Goal: Task Accomplishment & Management: Complete application form

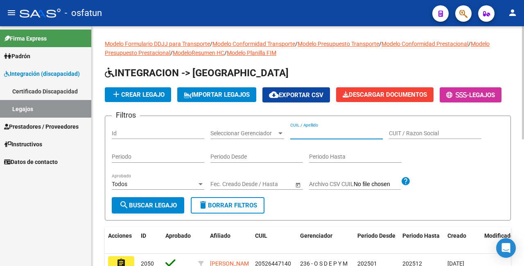
click at [346, 137] on input "CUIL / Apellido" at bounding box center [336, 133] width 93 height 7
paste input "20565478762"
type input "20565478762"
click at [135, 209] on span "search Buscar Legajo" at bounding box center [148, 205] width 58 height 7
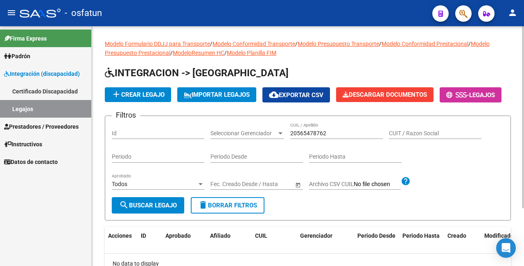
scroll to position [75, 0]
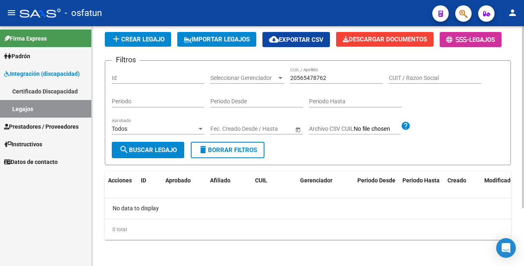
click at [163, 153] on span "search Buscar Legajo" at bounding box center [148, 149] width 58 height 7
click at [141, 73] on div "Id" at bounding box center [158, 75] width 93 height 16
type input "2156"
click at [164, 158] on button "search Buscar Legajo" at bounding box center [148, 150] width 73 height 16
drag, startPoint x: 333, startPoint y: 82, endPoint x: 245, endPoint y: 82, distance: 87.7
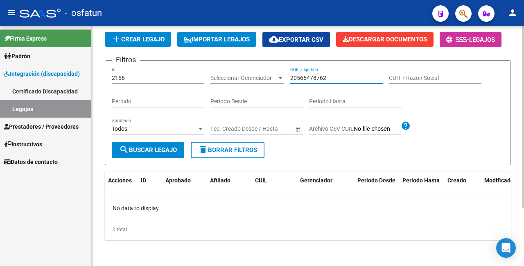
click at [245, 82] on div "Filtros 2156 Id Seleccionar Gerenciador Seleccionar Gerenciador 20565478762 CUI…" at bounding box center [308, 104] width 393 height 75
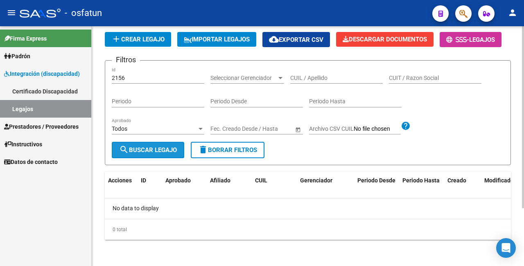
click at [162, 151] on span "search Buscar Legajo" at bounding box center [148, 149] width 58 height 7
drag, startPoint x: 135, startPoint y: 80, endPoint x: 101, endPoint y: 76, distance: 34.7
click at [101, 76] on div "Modelo Formulario DDJJ para Transporte / Modelo Conformidad Transporte / Modelo…" at bounding box center [308, 118] width 433 height 295
click at [315, 76] on input "CUIL / Apellido" at bounding box center [336, 78] width 93 height 7
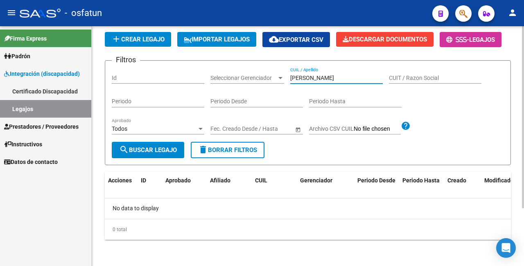
drag, startPoint x: 170, startPoint y: 148, endPoint x: 172, endPoint y: 127, distance: 21.4
click at [170, 145] on button "search Buscar Legajo" at bounding box center [148, 150] width 73 height 16
drag, startPoint x: 307, startPoint y: 79, endPoint x: 268, endPoint y: 76, distance: 39.5
click at [268, 79] on div "Filtros Id Seleccionar Gerenciador Seleccionar Gerenciador heick CUIL / Apellid…" at bounding box center [308, 104] width 393 height 75
type input "ramos"
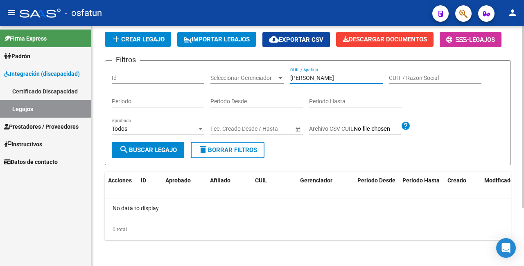
click at [164, 150] on span "search Buscar Legajo" at bounding box center [148, 149] width 58 height 7
click at [61, 107] on link "Legajos" at bounding box center [45, 109] width 91 height 18
click at [517, 13] on mat-icon "person" at bounding box center [513, 13] width 10 height 10
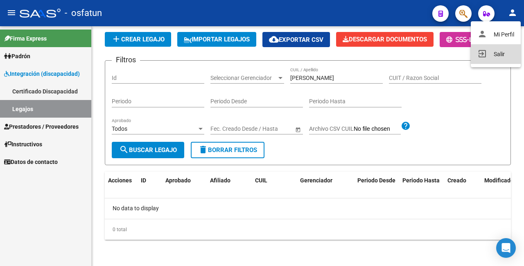
click at [497, 54] on button "exit_to_app Salir" at bounding box center [496, 54] width 50 height 20
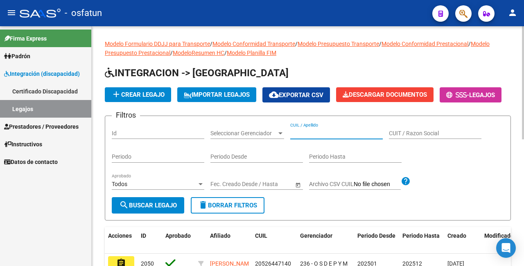
click at [315, 139] on div "CUIL / Apellido" at bounding box center [336, 131] width 93 height 16
paste input "20565478762"
drag, startPoint x: 368, startPoint y: 151, endPoint x: 250, endPoint y: 152, distance: 118.4
click at [250, 152] on div "Filtros Id Seleccionar Gerenciador Seleccionar Gerenciador 20565478762205654787…" at bounding box center [308, 160] width 393 height 75
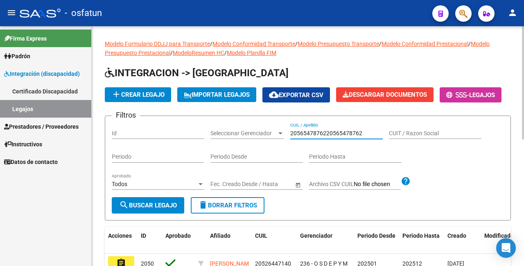
paste input "text"
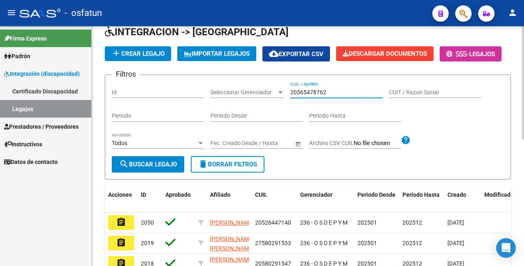
type input "20565478762"
click at [153, 168] on span "search Buscar Legajo" at bounding box center [148, 164] width 58 height 7
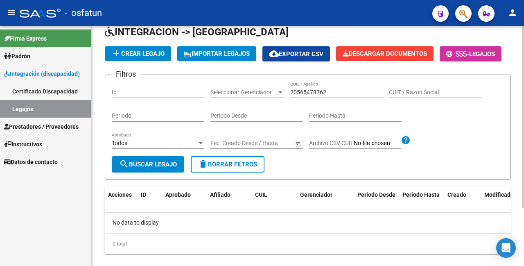
scroll to position [75, 0]
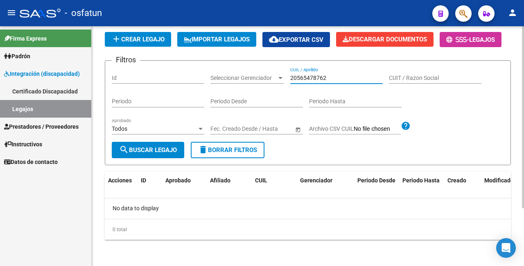
drag, startPoint x: 352, startPoint y: 77, endPoint x: 259, endPoint y: 69, distance: 93.3
click at [260, 71] on div "Filtros Id Seleccionar Gerenciador Seleccionar Gerenciador 20565478762 CUIL / A…" at bounding box center [308, 104] width 393 height 75
click at [160, 78] on input "Id" at bounding box center [158, 78] width 93 height 7
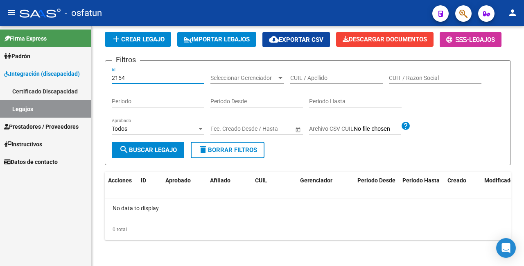
type input "2154"
click at [52, 111] on link "Legajos" at bounding box center [45, 109] width 91 height 18
click at [83, 73] on mat-sidenav-container "Firma Express Padrón Cambios de Gerenciador Padrón Ágil Análisis Afiliado Integ…" at bounding box center [262, 146] width 524 height 240
click at [319, 78] on input "CUIL / Apellido" at bounding box center [336, 78] width 93 height 7
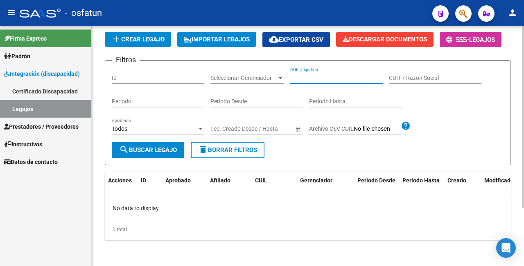
paste input "20570044894"
type input "20570044894"
click at [169, 142] on button "search Buscar Legajo" at bounding box center [148, 150] width 73 height 16
click at [50, 89] on link "Certificado Discapacidad" at bounding box center [45, 91] width 91 height 18
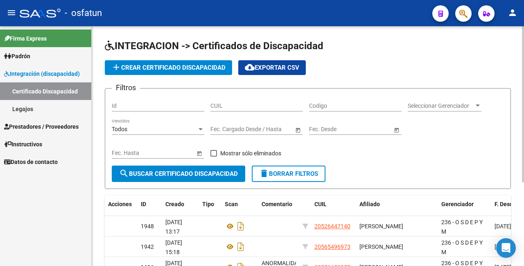
click at [347, 106] on input "Codigo" at bounding box center [355, 105] width 93 height 7
click at [268, 104] on input "CUIL" at bounding box center [257, 105] width 93 height 7
paste input "20-57004489-4"
type input "20-57004489-4"
click at [185, 173] on span "search Buscar Certificado Discapacidad" at bounding box center [178, 173] width 119 height 7
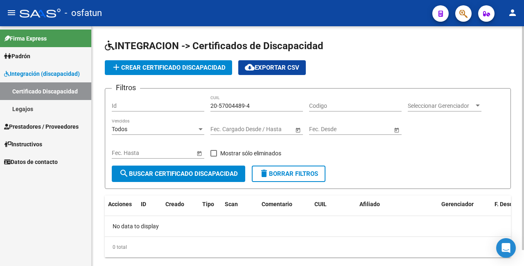
scroll to position [17, 0]
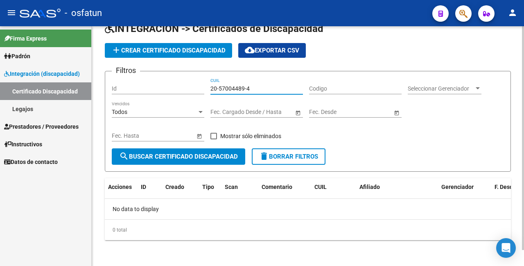
drag, startPoint x: 258, startPoint y: 88, endPoint x: 200, endPoint y: 85, distance: 57.9
click at [200, 85] on div "Filtros Id 20-57004489-4 CUIL Codigo Seleccionar Gerenciador Seleccionar Gerenc…" at bounding box center [308, 113] width 393 height 70
click at [202, 51] on span "add Crear Certificado Discapacidad" at bounding box center [168, 50] width 114 height 7
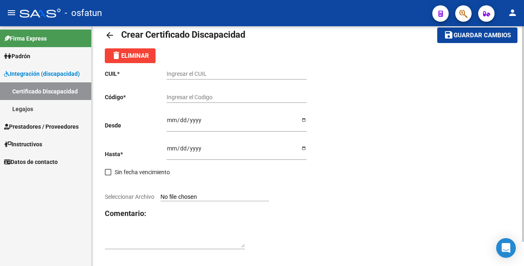
click at [210, 73] on input "Ingresar el CUIL" at bounding box center [237, 73] width 140 height 7
paste input "20-57004489-4"
type input "20-57004489-4"
click at [205, 97] on input "Ingresar el Codigo" at bounding box center [237, 97] width 140 height 7
paste input "ARG02000570044892024012420290123JUJ135"
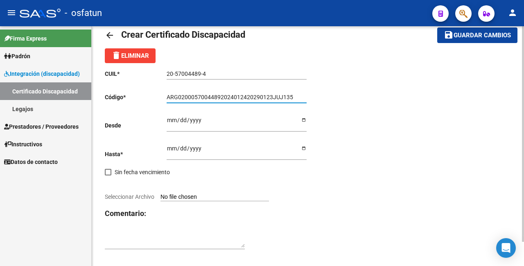
type input "ARG02000570044892024012420290123JUJ135"
click at [170, 119] on input "Ingresar fec. Desde" at bounding box center [237, 123] width 140 height 12
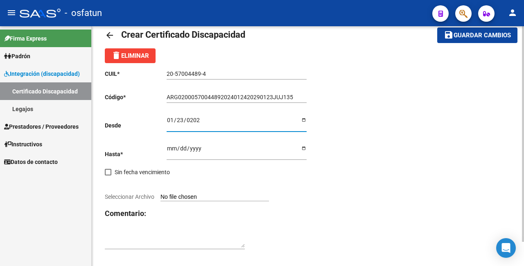
type input "2024-01-23"
click at [171, 145] on input "Ingresar fec. Hasta" at bounding box center [237, 151] width 140 height 12
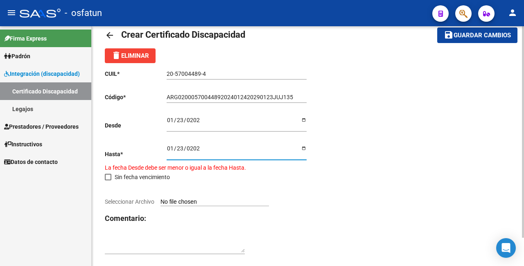
type input "2029-01-23"
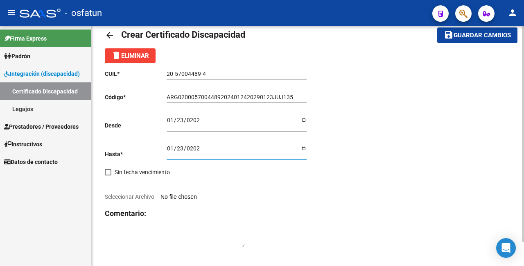
click at [188, 194] on input "Seleccionar Archivo" at bounding box center [215, 197] width 109 height 8
type input "C:\fakepath\CUD.jpg"
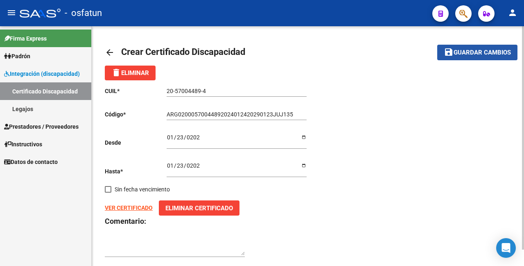
click at [461, 59] on button "save Guardar cambios" at bounding box center [478, 52] width 80 height 15
click at [113, 51] on mat-icon "arrow_back" at bounding box center [110, 53] width 10 height 10
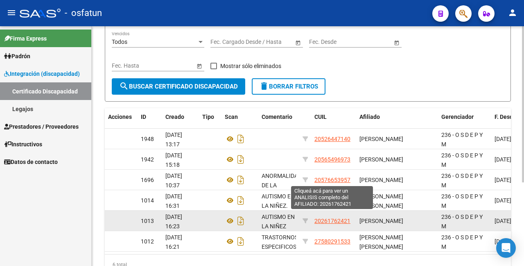
scroll to position [46, 0]
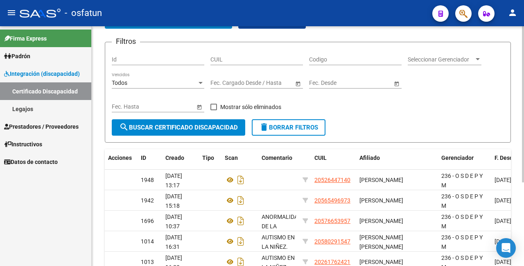
click at [190, 129] on span "search Buscar Certificado Discapacidad" at bounding box center [178, 127] width 119 height 7
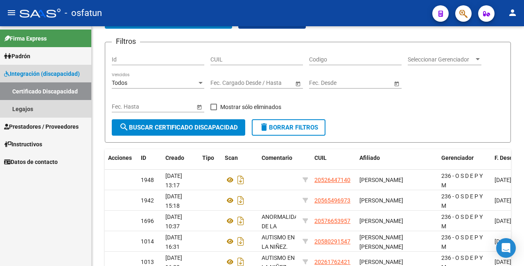
click at [63, 92] on link "Certificado Discapacidad" at bounding box center [45, 91] width 91 height 18
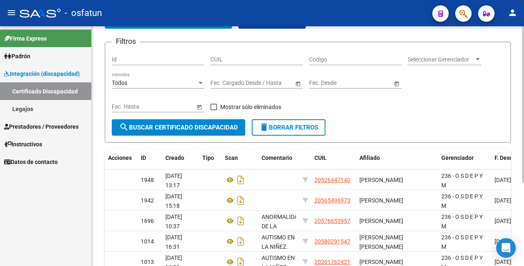
click at [472, 59] on span "Seleccionar Gerenciador" at bounding box center [441, 59] width 66 height 7
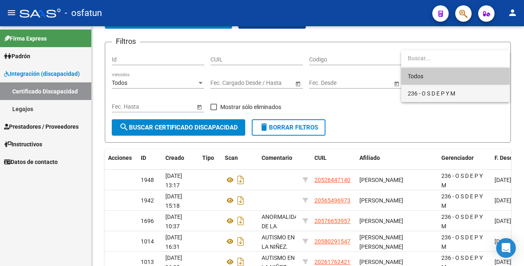
click at [443, 98] on span "236 - O S D E P Y M" at bounding box center [455, 93] width 95 height 17
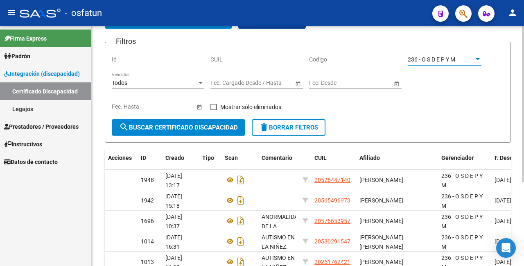
click at [156, 125] on span "search Buscar Certificado Discapacidad" at bounding box center [178, 127] width 119 height 7
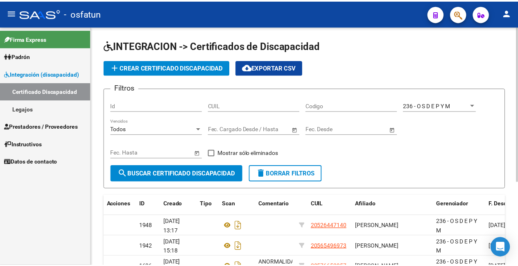
scroll to position [0, 0]
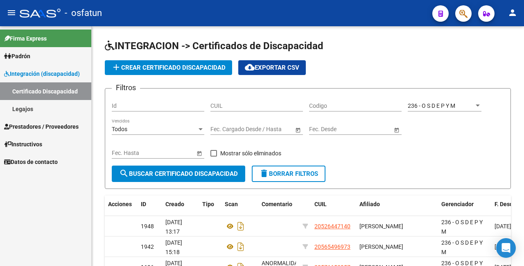
click at [515, 14] on mat-icon "person" at bounding box center [513, 13] width 10 height 10
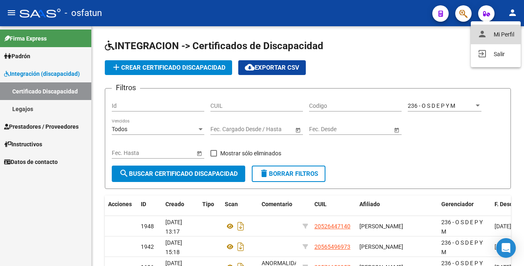
click at [492, 32] on button "person Mi Perfil" at bounding box center [496, 35] width 50 height 20
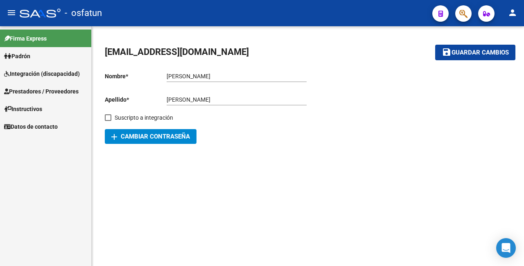
click at [512, 14] on mat-icon "person" at bounding box center [513, 13] width 10 height 10
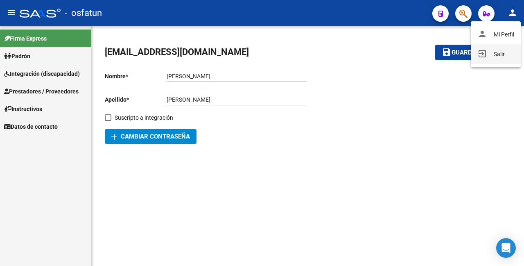
click at [490, 55] on button "exit_to_app Salir" at bounding box center [496, 54] width 50 height 20
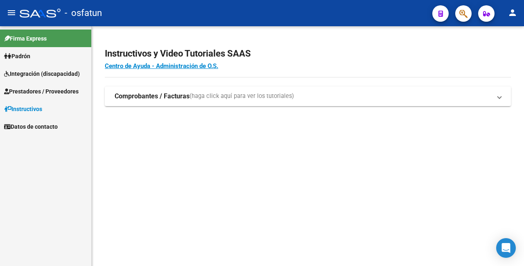
click at [27, 74] on span "Integración (discapacidad)" at bounding box center [42, 73] width 76 height 9
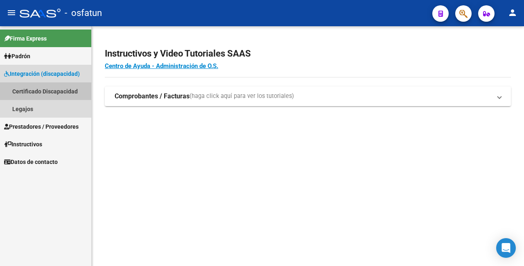
click at [48, 91] on link "Certificado Discapacidad" at bounding box center [45, 91] width 91 height 18
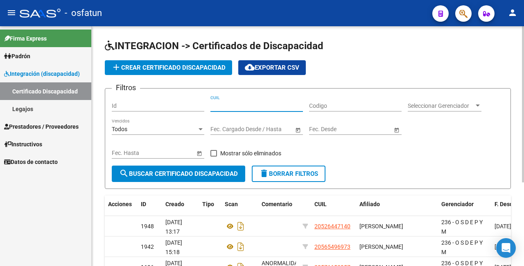
click at [254, 105] on input "CUIL" at bounding box center [257, 105] width 93 height 7
paste input "20-57004489-4"
type input "20-57004489-4"
click at [211, 170] on span "search Buscar Certificado Discapacidad" at bounding box center [178, 173] width 119 height 7
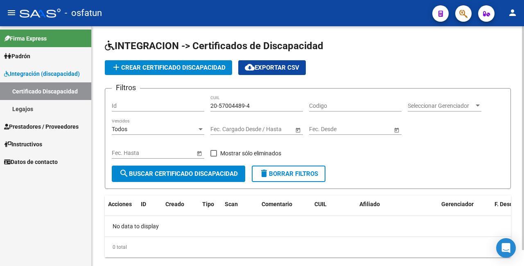
click at [216, 65] on span "add Crear Certificado Discapacidad" at bounding box center [168, 67] width 114 height 7
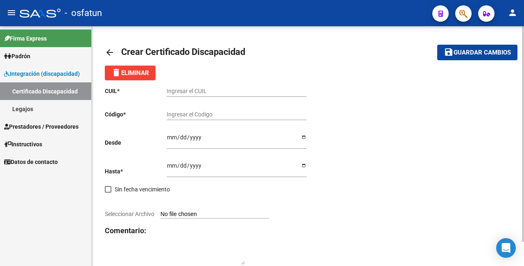
click at [211, 86] on div "Ingresar el CUIL" at bounding box center [237, 88] width 140 height 16
click at [207, 91] on input "Ingresar el CUIL" at bounding box center [237, 91] width 140 height 7
paste input "20-57004489-4"
type input "20-57004489-4"
click at [204, 111] on input "Ingresar el Codigo" at bounding box center [237, 114] width 140 height 7
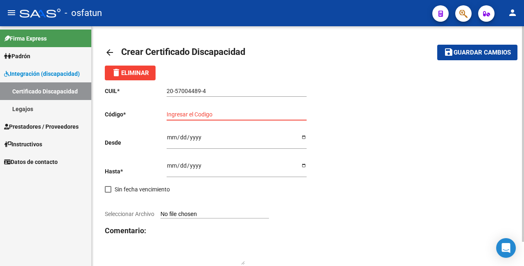
paste input "ARG02000570044892024012420290123JUJ135"
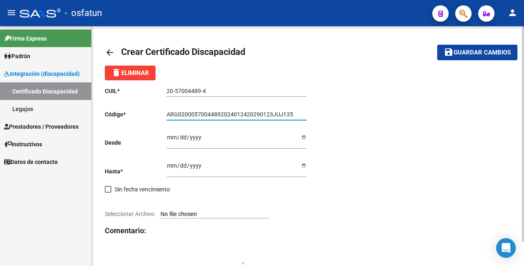
type input "ARG02000570044892024012420290123JUJ135"
click at [174, 135] on input "Ingresar fec. Desde" at bounding box center [237, 140] width 140 height 12
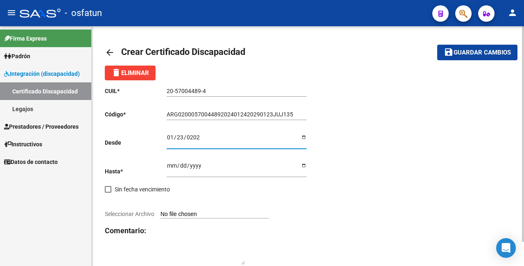
type input "2024-01-23"
click at [171, 165] on input "Ingresar fec. Hasta" at bounding box center [237, 168] width 140 height 12
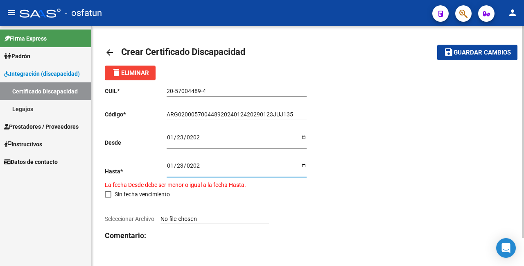
type input "2029-01-23"
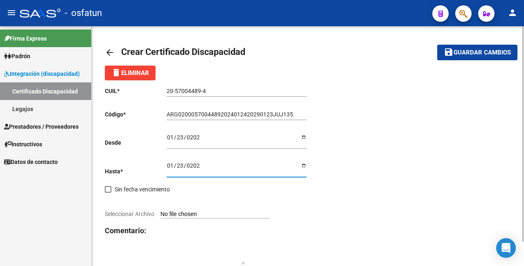
click at [196, 214] on input "Seleccionar Archivo" at bounding box center [215, 215] width 109 height 8
type input "C:\fakepath\CUD.jpg"
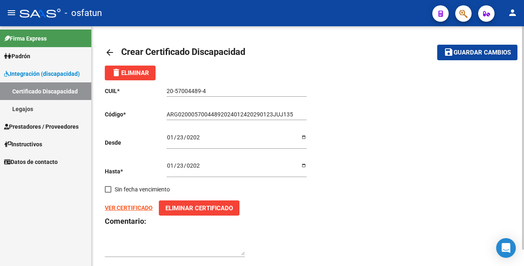
click at [474, 63] on mat-toolbar-row "save Guardar cambios" at bounding box center [461, 52] width 113 height 26
click at [474, 57] on button "save Guardar cambios" at bounding box center [478, 52] width 80 height 15
click at [504, 244] on icon "Open Intercom Messenger" at bounding box center [505, 248] width 9 height 11
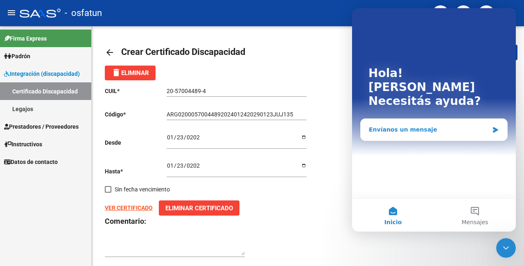
click at [396, 125] on div "Envíanos un mensaje" at bounding box center [429, 129] width 120 height 9
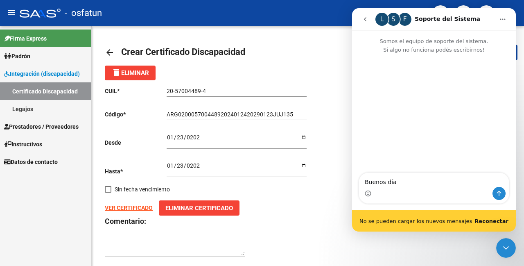
type textarea "Buenos días"
type textarea "Esto"
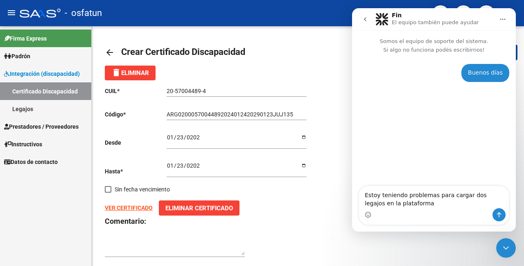
type textarea "Estoy teniendo problemas para cargar dos legajos en la plataforma"
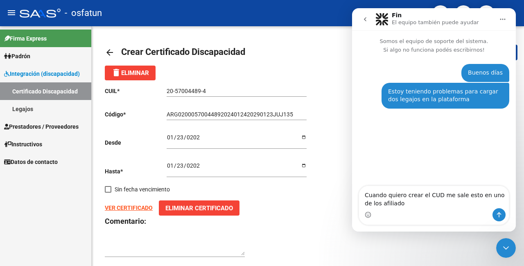
type textarea "Cuando quiero crear el CUD me sale esto en uno de los afiliados"
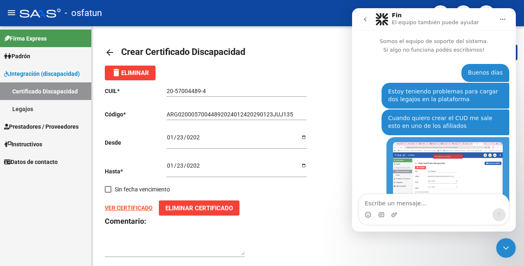
scroll to position [29, 0]
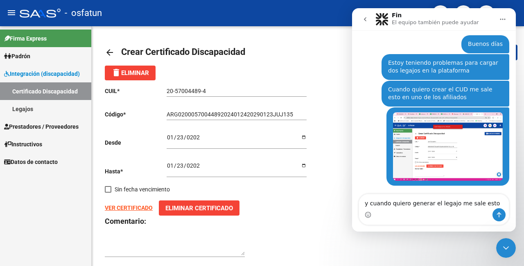
type textarea "y cuando quiero generar el legajo me sale esto"
drag, startPoint x: 211, startPoint y: 85, endPoint x: 205, endPoint y: 88, distance: 6.4
click at [200, 87] on div "20-57004489-4 Ingresar el CUIL" at bounding box center [237, 88] width 140 height 16
click at [167, 90] on input "20-57004489-4" at bounding box center [237, 91] width 140 height 7
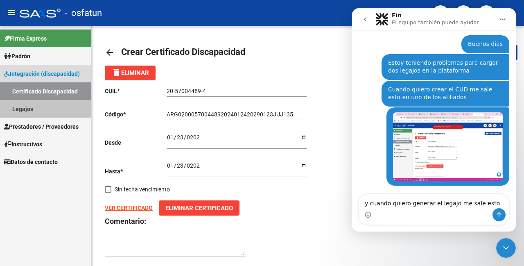
click at [38, 110] on link "Legajos" at bounding box center [45, 109] width 91 height 18
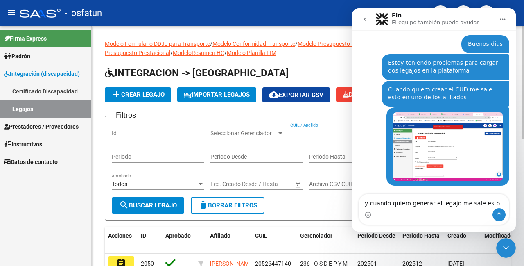
click at [301, 137] on input "CUIL / Apellido" at bounding box center [336, 133] width 93 height 7
paste input "20-57004489-4"
type input "20-57004489-4"
click at [155, 209] on span "search Buscar Legajo" at bounding box center [148, 205] width 58 height 7
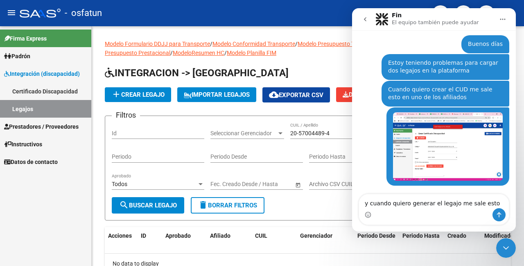
click at [503, 248] on icon "Cerrar Intercom Messenger" at bounding box center [506, 248] width 10 height 10
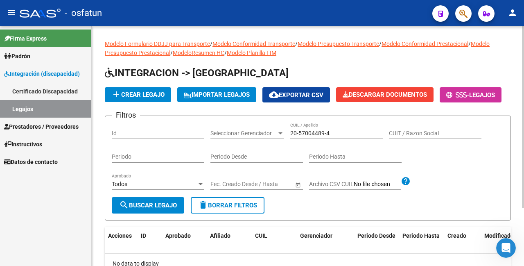
scroll to position [41, 0]
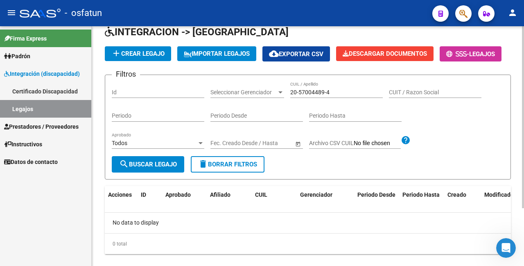
click at [172, 156] on div "Todos Aprobado" at bounding box center [158, 143] width 93 height 23
click at [170, 168] on span "search Buscar Legajo" at bounding box center [148, 164] width 58 height 7
click at [143, 54] on span "add Crear Legajo" at bounding box center [137, 53] width 53 height 7
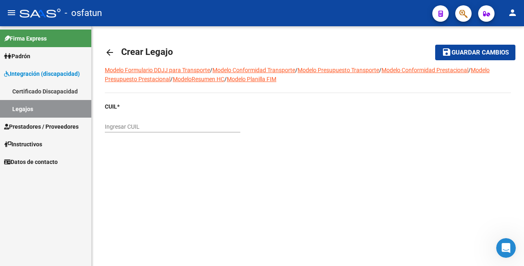
click at [147, 126] on input "Ingresar CUIL" at bounding box center [173, 126] width 136 height 7
paste input "20-57004489-4"
type input "20-57004489-4"
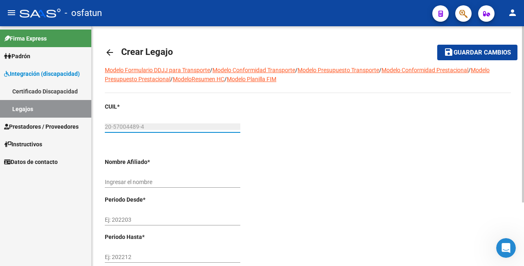
type input "[PERSON_NAME]"
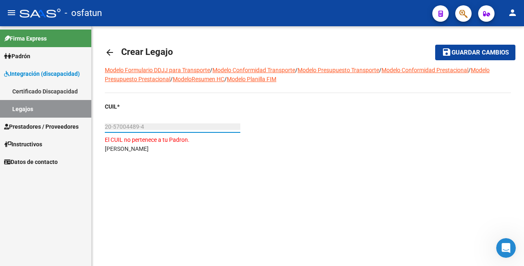
type input "20-57004489-4"
click at [509, 243] on div "Abrir Intercom Messenger" at bounding box center [506, 247] width 27 height 27
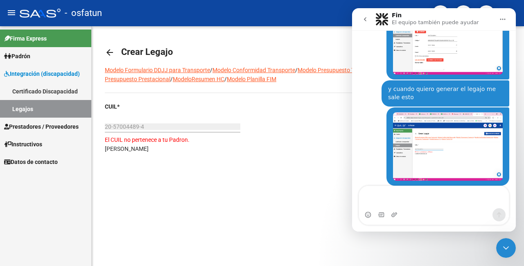
scroll to position [143, 0]
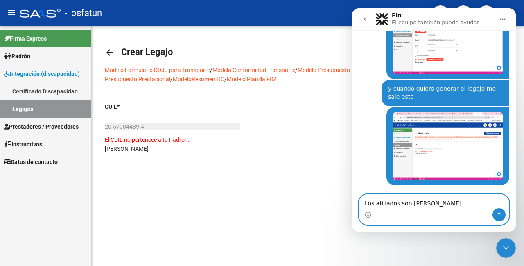
paste textarea "20570044894"
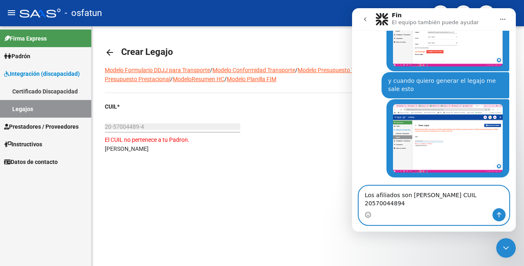
scroll to position [151, 0]
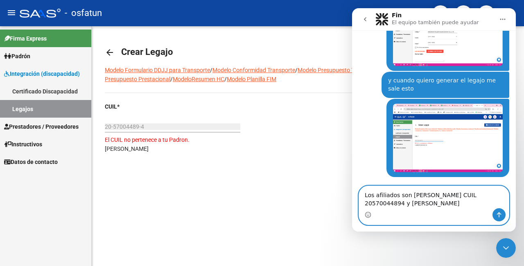
click at [430, 204] on textarea "Los afiliados son Ramos Pedro Diego CUIL 20570044894 y Heick Blas CUIL" at bounding box center [434, 197] width 150 height 22
click at [487, 202] on textarea "Los afiliados son Ramos Pedro Diego CUIL 20570044894 y Heick Blas Benjamin CUIL" at bounding box center [434, 197] width 150 height 22
paste textarea "20565478762"
type textarea "Los afiliados son Ramos Pedro Diego CUIL 20570044894 y Heick Blas Benjamin CUIL…"
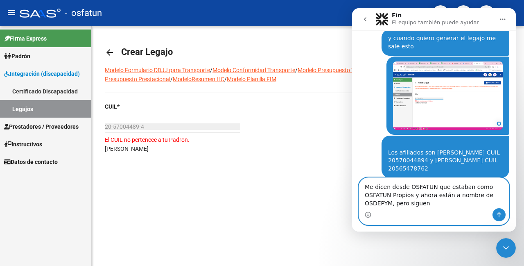
scroll to position [194, 0]
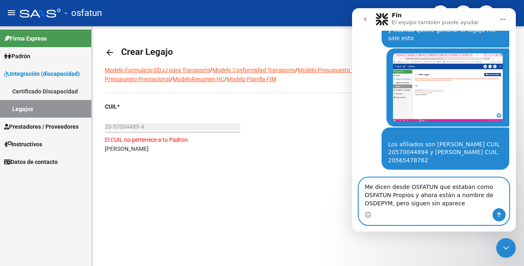
type textarea "Me dicen desde OSFATUN que estaban como OSFATUN Propios y ahora están a nombre …"
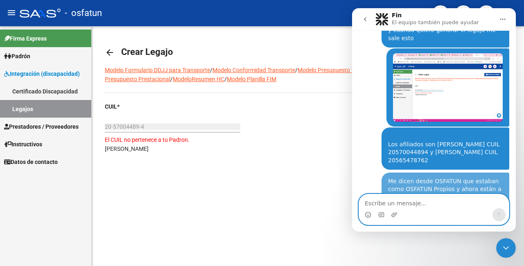
scroll to position [212, 0]
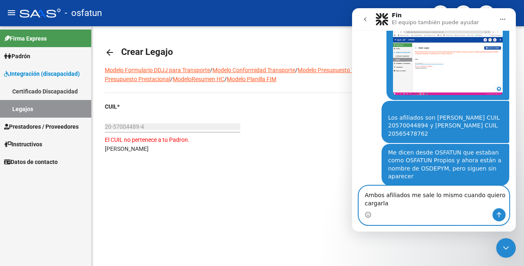
type textarea "Ambos afiliados me sale lo mismo cuando quiero cargarlas"
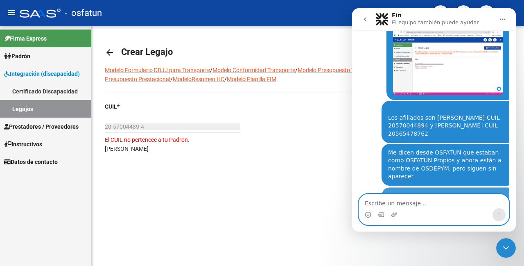
scroll to position [239, 0]
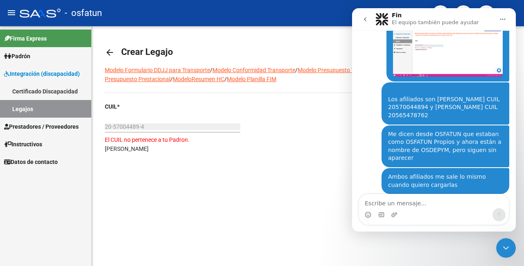
click at [511, 253] on div "Cerrar Intercom Messenger" at bounding box center [507, 248] width 20 height 20
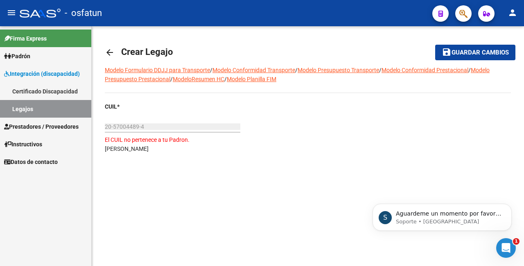
scroll to position [0, 0]
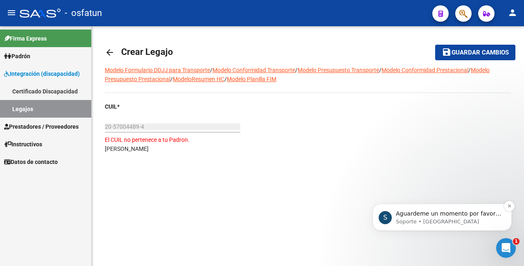
click at [431, 211] on p "Aguardeme un momento por favor que ya estamos con su consulta." at bounding box center [449, 214] width 106 height 8
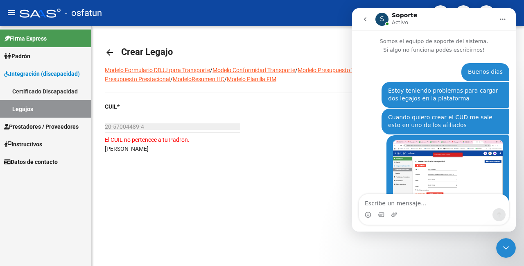
scroll to position [328, 0]
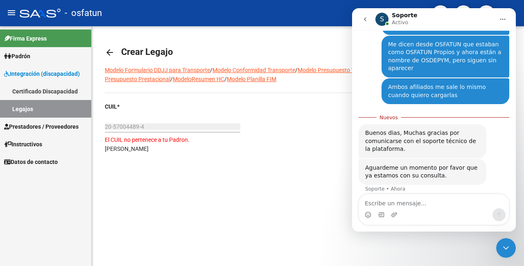
drag, startPoint x: 506, startPoint y: 243, endPoint x: 501, endPoint y: 242, distance: 5.2
click at [506, 243] on icon "Cerrar Intercom Messenger" at bounding box center [506, 248] width 10 height 10
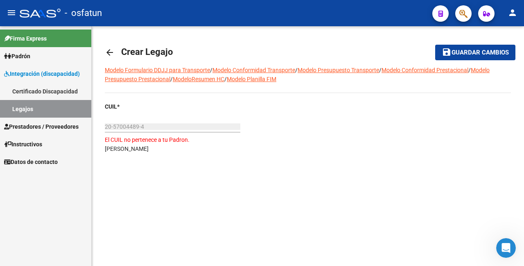
click at [149, 125] on input "20-57004489-4" at bounding box center [173, 126] width 136 height 7
click at [109, 54] on mat-icon "arrow_back" at bounding box center [110, 53] width 10 height 10
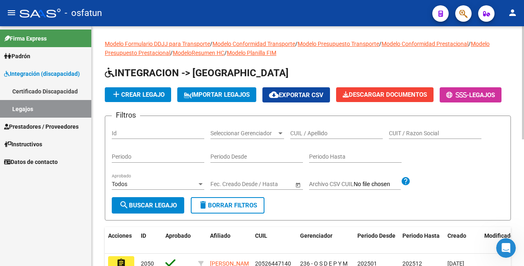
click at [150, 98] on span "add Crear Legajo" at bounding box center [137, 94] width 53 height 7
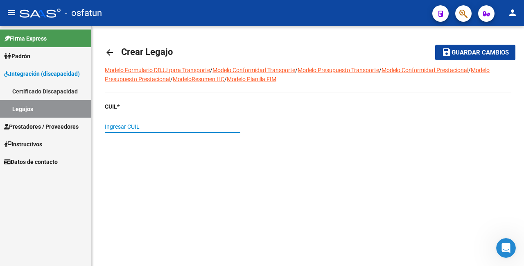
click at [146, 123] on input "Ingresar CUIL" at bounding box center [173, 126] width 136 height 7
paste input "20-56547876-2"
type input "20-56547876-2"
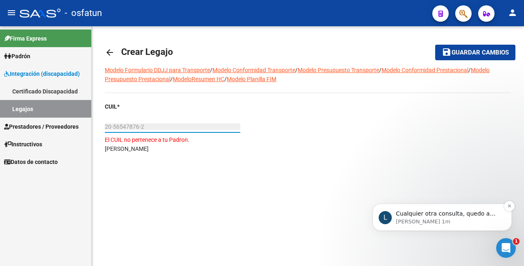
click at [433, 216] on p "Cualquier otra consulta, quedo a disposición." at bounding box center [449, 214] width 106 height 8
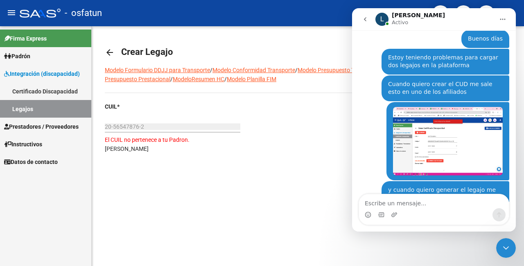
scroll to position [465, 0]
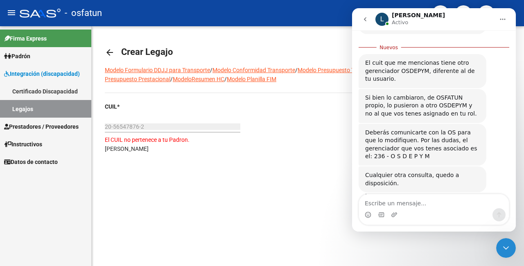
click at [410, 204] on textarea "Escribe un mensaje..." at bounding box center [434, 201] width 150 height 14
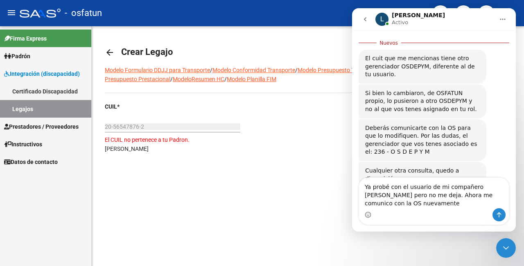
type textarea "Ya probé con el usuario de mi compañero Sebastian pero no me deja. Ahora me com…"
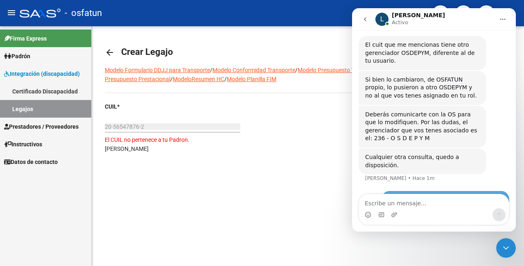
scroll to position [492, 0]
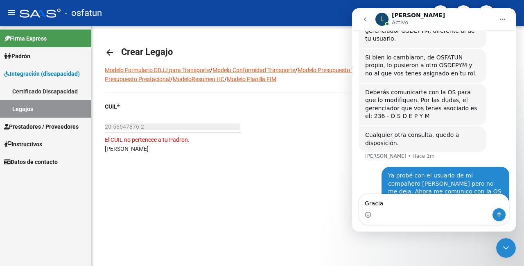
type textarea "Gracias"
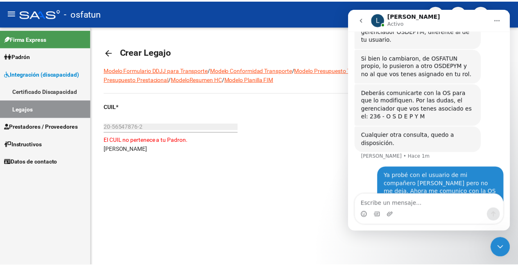
scroll to position [510, 0]
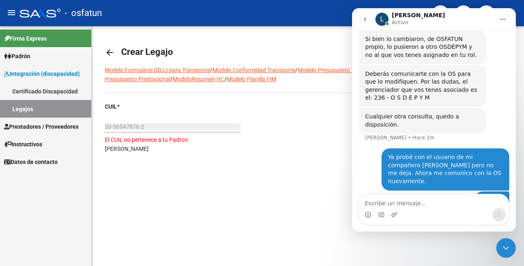
click at [504, 244] on icon "Cerrar Intercom Messenger" at bounding box center [506, 248] width 10 height 10
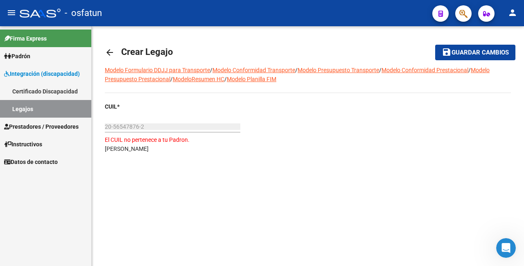
click at [515, 14] on mat-icon "person" at bounding box center [513, 13] width 10 height 10
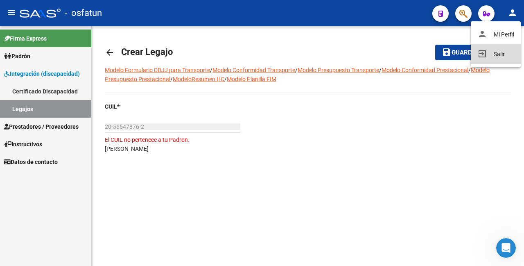
click at [497, 54] on button "exit_to_app Salir" at bounding box center [496, 54] width 50 height 20
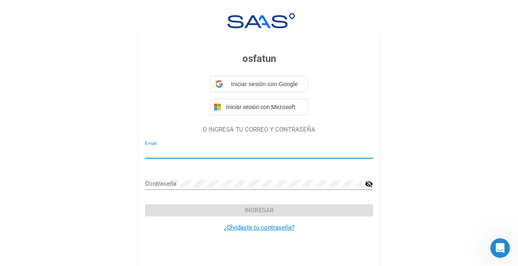
type input "mrivera@osdepym.com.ar"
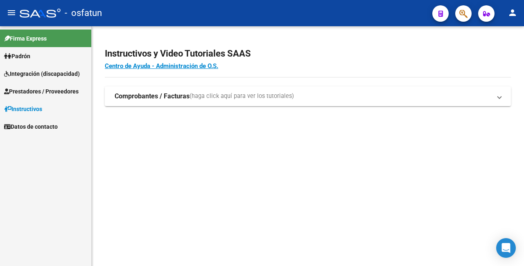
click at [51, 69] on span "Integración (discapacidad)" at bounding box center [42, 73] width 76 height 9
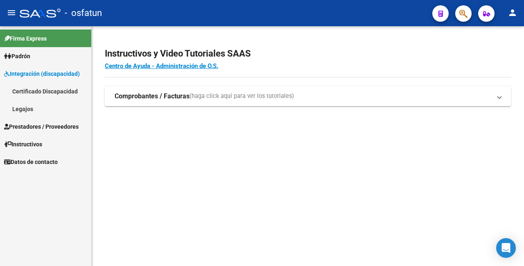
click at [45, 108] on link "Legajos" at bounding box center [45, 109] width 91 height 18
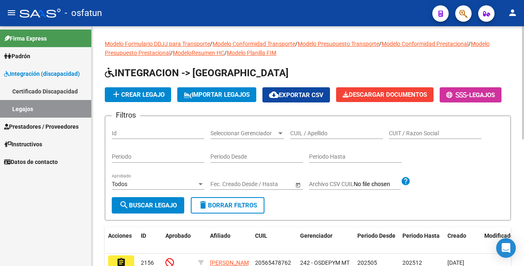
click at [315, 137] on input "CUIL / Apellido" at bounding box center [336, 133] width 93 height 7
paste input "20570044894"
type input "20570044894"
click at [143, 209] on span "search Buscar Legajo" at bounding box center [148, 205] width 58 height 7
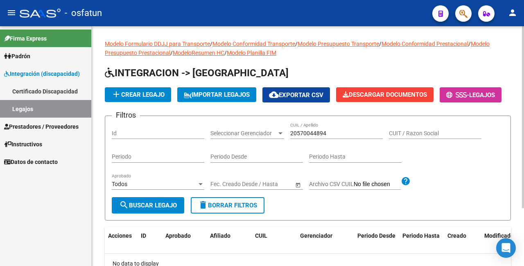
click at [145, 91] on span "add Crear Legajo" at bounding box center [137, 94] width 53 height 7
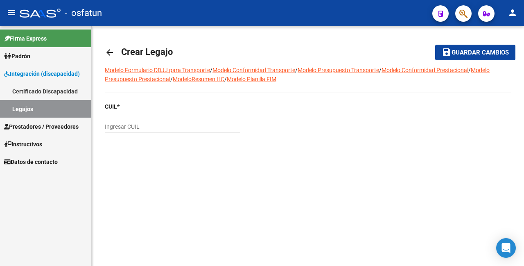
click at [161, 126] on input "Ingresar CUIL" at bounding box center [173, 126] width 136 height 7
paste input "20-57004489-4"
type input "20-57004489-4"
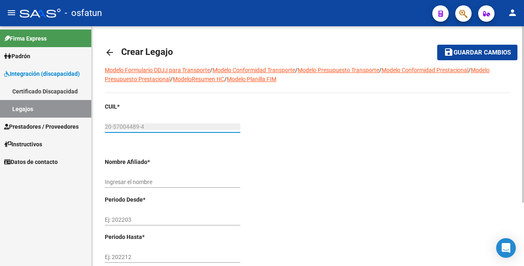
type input "[PERSON_NAME]"
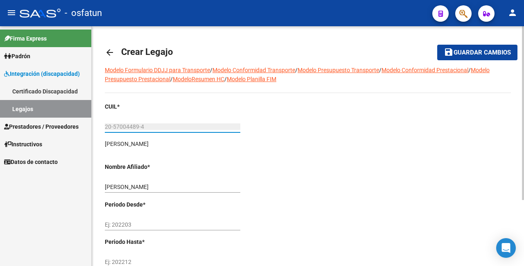
scroll to position [91, 0]
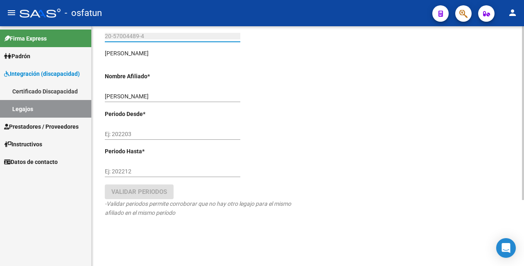
type input "20-57004489-4"
click at [147, 131] on input "Ej: 202203" at bounding box center [173, 134] width 136 height 7
type input "202506"
click at [168, 164] on div "Ej: 202212" at bounding box center [173, 169] width 136 height 16
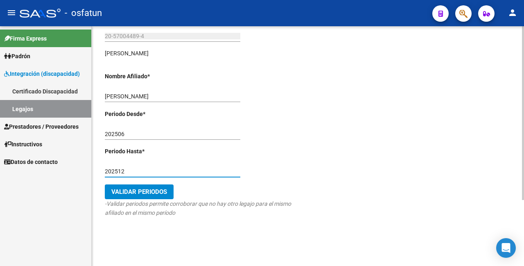
type input "202512"
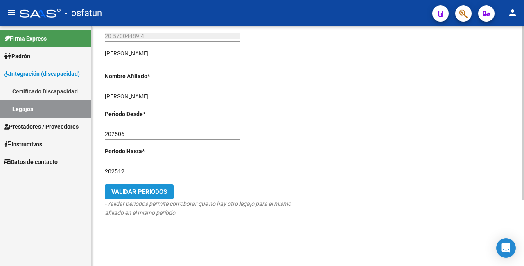
click at [158, 193] on span "Validar Periodos" at bounding box center [139, 191] width 56 height 7
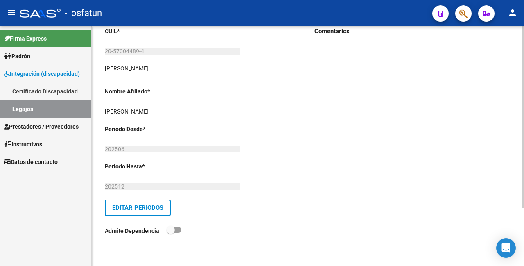
scroll to position [0, 0]
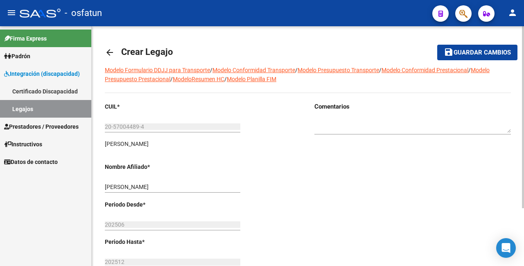
click at [476, 52] on span "Guardar cambios" at bounding box center [482, 52] width 57 height 7
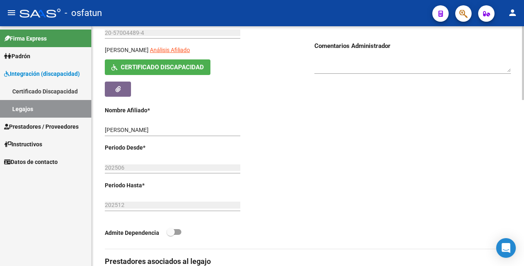
scroll to position [287, 0]
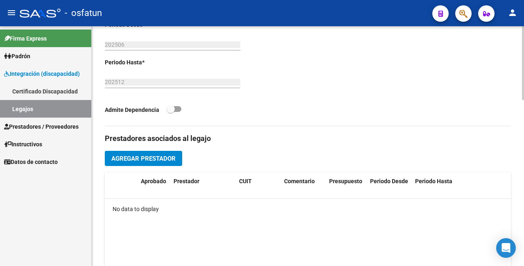
click at [152, 158] on span "Agregar Prestador" at bounding box center [143, 158] width 64 height 7
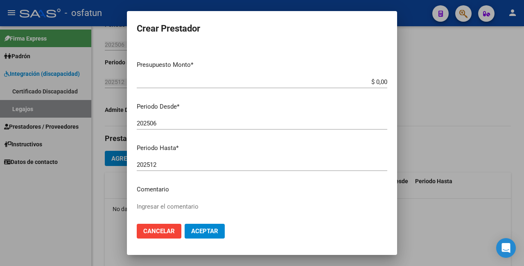
paste input "27-37303762-7"
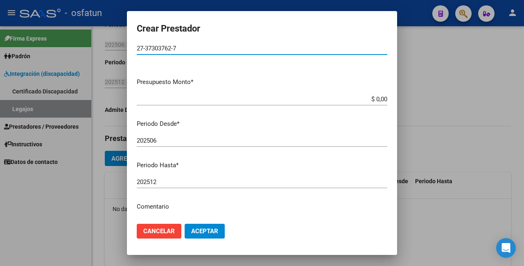
type input "27-37303762-7"
click at [356, 99] on input "$ 0,00" at bounding box center [262, 98] width 251 height 7
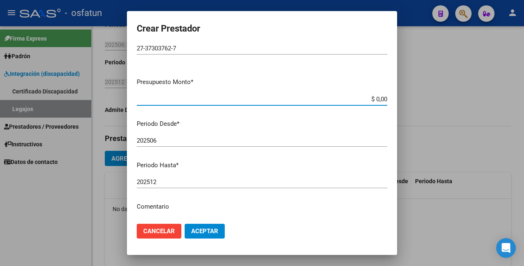
paste input "$307.654,34"
drag, startPoint x: 331, startPoint y: 96, endPoint x: 419, endPoint y: 96, distance: 87.3
click at [419, 96] on div "Crear Prestador CUIT * 27-37303762-7 Ingresar CUIT ARCA Padrón Presupuesto Mont…" at bounding box center [262, 133] width 524 height 266
paste input "$307.654,34"
type input "$ 307.654,34"
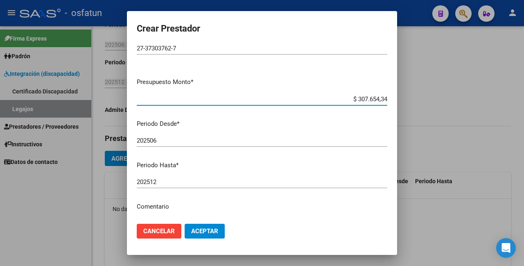
click at [188, 139] on input "202506" at bounding box center [262, 140] width 251 height 7
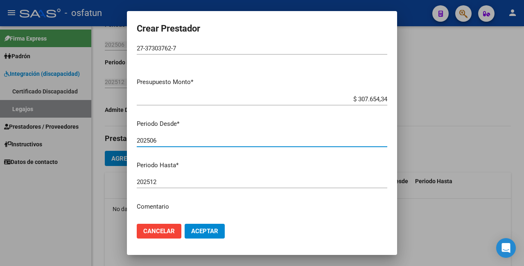
scroll to position [108, 0]
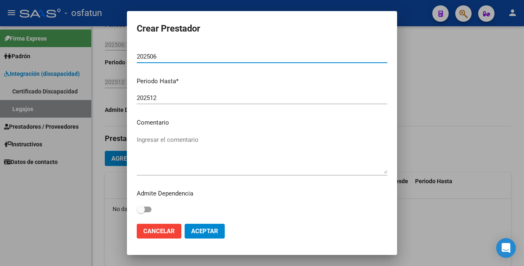
click at [206, 231] on span "Aceptar" at bounding box center [204, 230] width 27 height 7
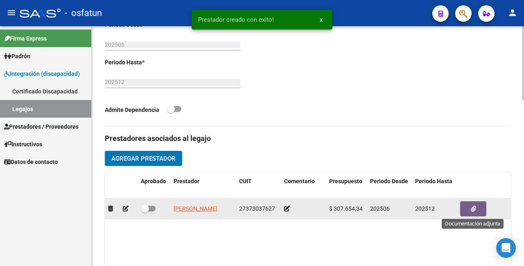
click at [474, 209] on icon "button" at bounding box center [473, 209] width 5 height 6
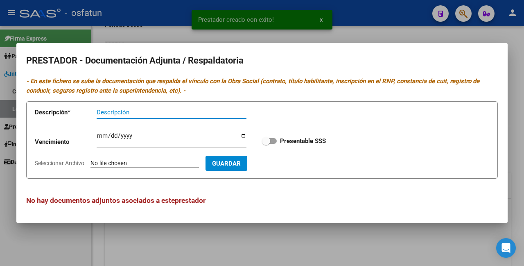
click at [269, 140] on span at bounding box center [266, 141] width 8 height 8
click at [266, 144] on input "Presentable SSS" at bounding box center [266, 144] width 0 height 0
checkbox input "true"
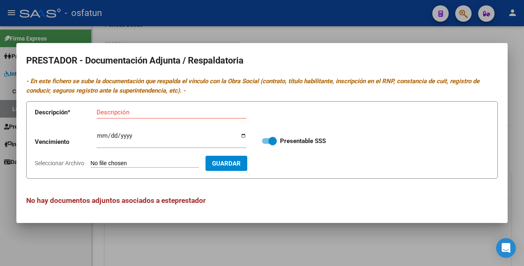
drag, startPoint x: 378, startPoint y: 250, endPoint x: 309, endPoint y: 205, distance: 82.2
click at [376, 247] on div at bounding box center [262, 133] width 524 height 266
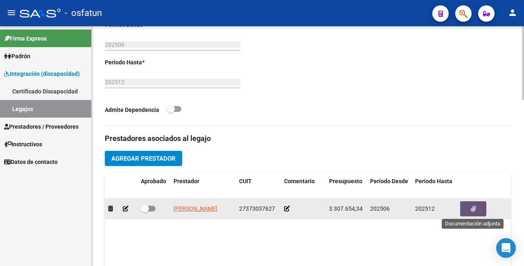
click at [469, 208] on button "button" at bounding box center [474, 208] width 26 height 15
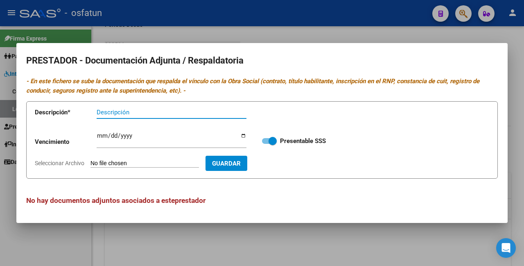
click at [237, 236] on div at bounding box center [262, 133] width 524 height 266
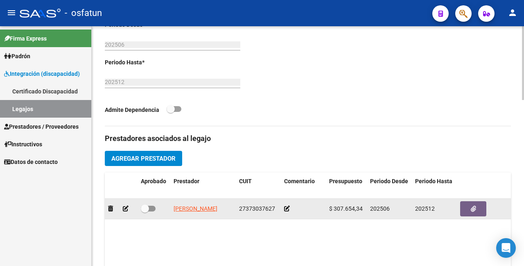
click at [152, 206] on span at bounding box center [148, 209] width 15 height 6
click at [145, 211] on input "checkbox" at bounding box center [145, 211] width 0 height 0
checkbox input "true"
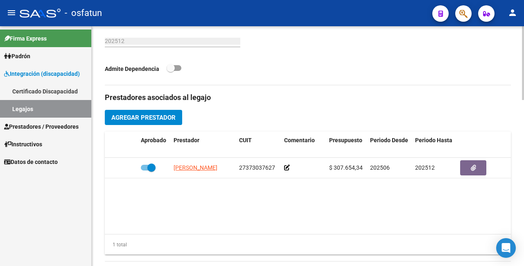
scroll to position [369, 0]
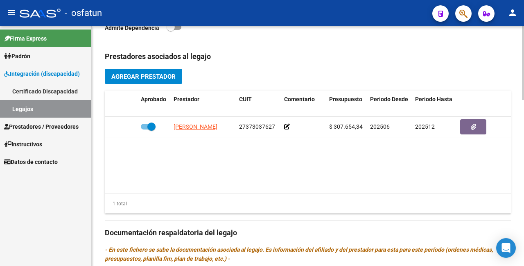
click at [173, 74] on span "Agregar Prestador" at bounding box center [143, 76] width 64 height 7
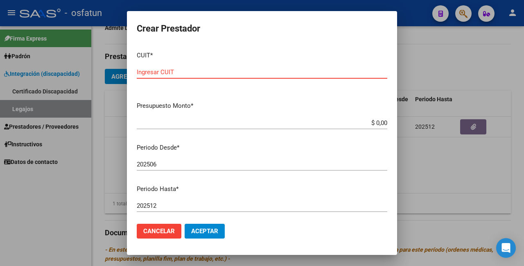
paste input "27-22984503-4"
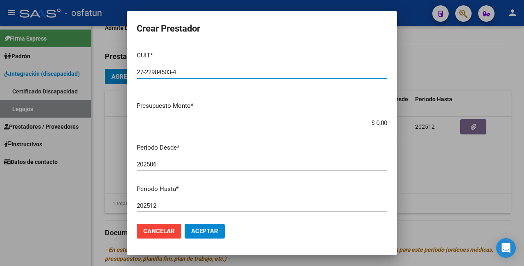
type input "27-22984503-4"
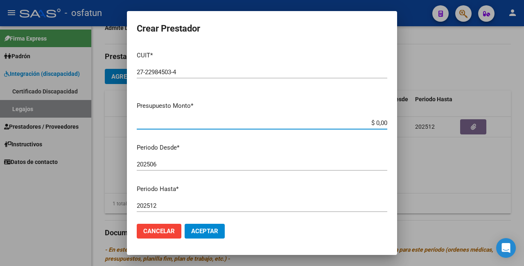
drag, startPoint x: 362, startPoint y: 123, endPoint x: 408, endPoint y: 120, distance: 46.4
click at [408, 120] on div "Crear Prestador CUIT * 27-22984503-4 Ingresar CUIT ARCA Padrón Presupuesto Mont…" at bounding box center [262, 133] width 524 height 266
paste input "$541,76"
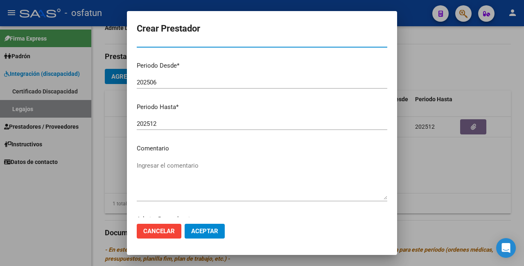
scroll to position [108, 0]
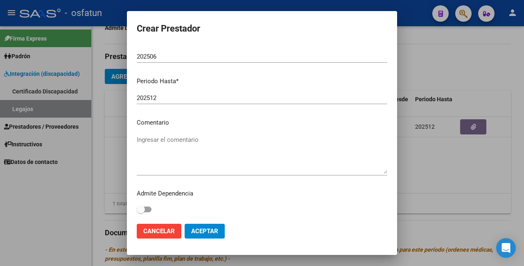
type input "$ 541,76"
click at [143, 207] on span at bounding box center [141, 209] width 8 height 8
click at [141, 212] on input "checkbox" at bounding box center [141, 212] width 0 height 0
checkbox input "true"
click at [212, 231] on span "Aceptar" at bounding box center [204, 230] width 27 height 7
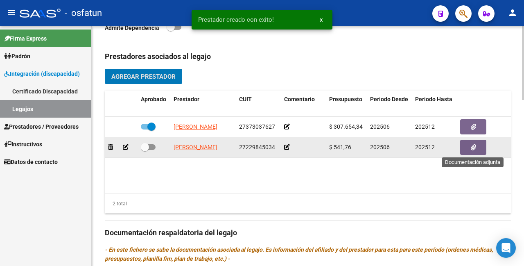
click at [476, 144] on button "button" at bounding box center [474, 147] width 26 height 15
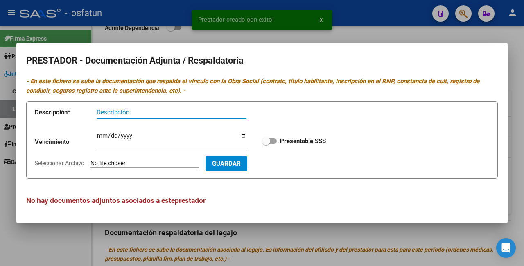
drag, startPoint x: 269, startPoint y: 141, endPoint x: 283, endPoint y: 147, distance: 15.2
click at [270, 141] on span at bounding box center [266, 141] width 8 height 8
click at [266, 144] on input "Presentable SSS" at bounding box center [266, 144] width 0 height 0
checkbox input "true"
click at [375, 201] on h3 "No hay documentos adjuntos asociados a este prestador" at bounding box center [262, 200] width 472 height 11
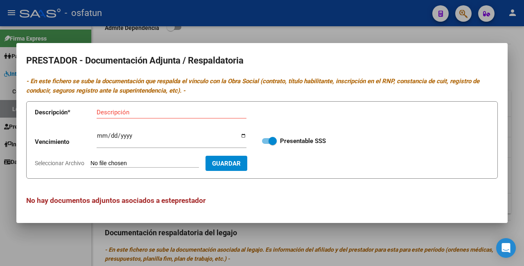
click at [411, 233] on div at bounding box center [262, 133] width 524 height 266
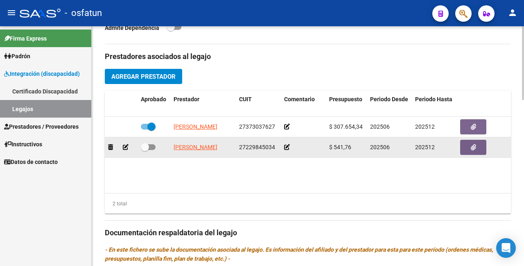
click at [143, 143] on span at bounding box center [145, 147] width 8 height 8
click at [145, 150] on input "checkbox" at bounding box center [145, 150] width 0 height 0
checkbox input "true"
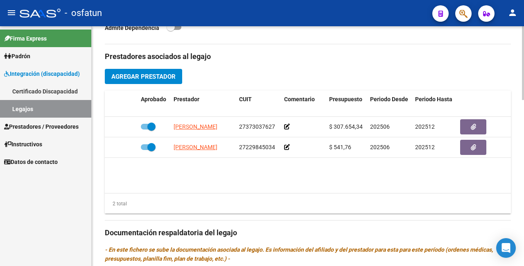
click at [163, 74] on span "Agregar Prestador" at bounding box center [143, 76] width 64 height 7
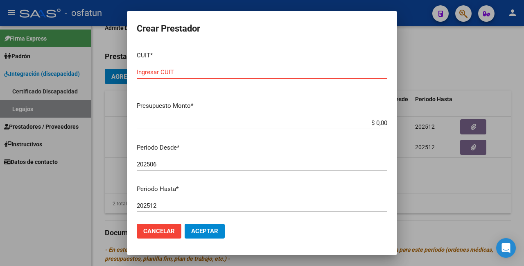
paste input "27-38654869-8"
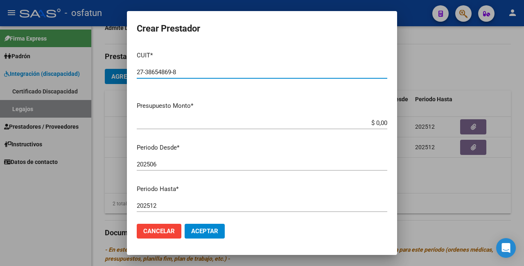
type input "27-38654869-8"
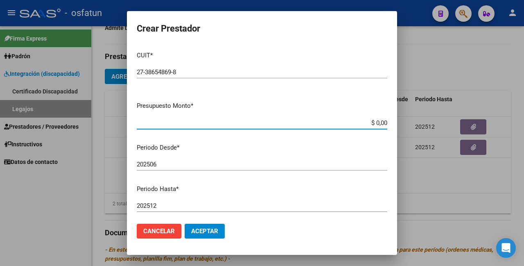
drag, startPoint x: 361, startPoint y: 120, endPoint x: 399, endPoint y: 120, distance: 38.1
click at [399, 120] on div "Crear Prestador CUIT * 27-38654869-8 Ingresar CUIT ARCA Padrón Presupuesto Mont…" at bounding box center [262, 133] width 524 height 266
paste input "$12.370,61"
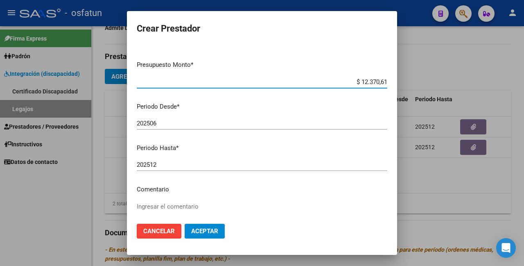
type input "$ 12.370,61"
click at [202, 228] on span "Aceptar" at bounding box center [204, 230] width 27 height 7
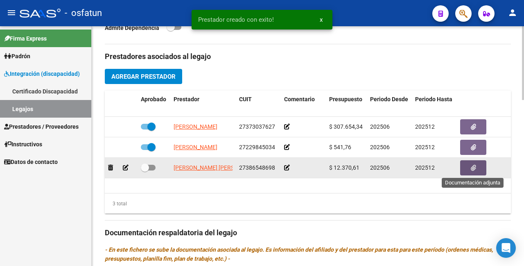
click at [475, 170] on span "button" at bounding box center [473, 167] width 5 height 7
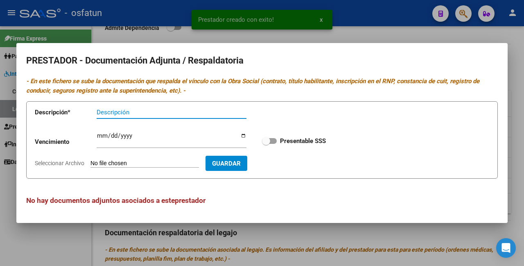
click at [270, 143] on span at bounding box center [269, 141] width 15 height 6
click at [266, 144] on input "Presentable SSS" at bounding box center [266, 144] width 0 height 0
checkbox input "true"
click at [368, 227] on div at bounding box center [262, 133] width 524 height 266
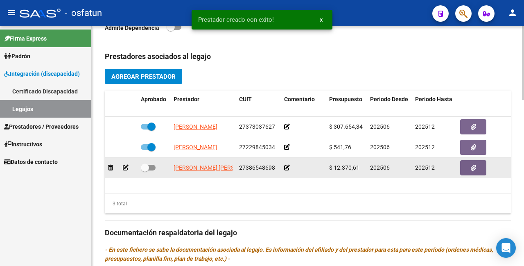
click at [144, 163] on span at bounding box center [145, 167] width 8 height 8
click at [145, 170] on input "checkbox" at bounding box center [145, 170] width 0 height 0
checkbox input "true"
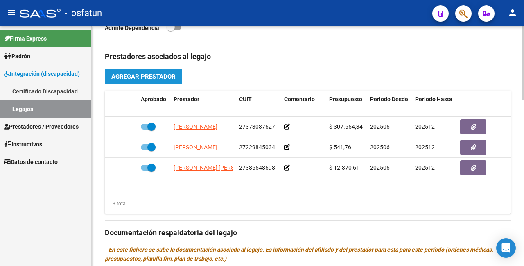
click at [155, 70] on button "Agregar Prestador" at bounding box center [143, 76] width 77 height 15
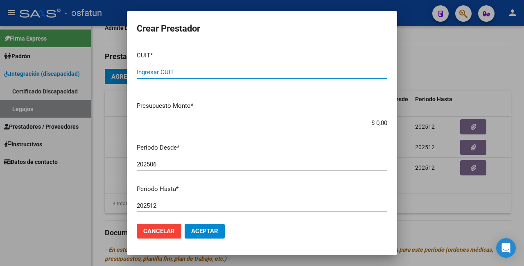
paste input "24-36425333-4"
type input "24-36425333-4"
drag, startPoint x: 360, startPoint y: 118, endPoint x: 397, endPoint y: 117, distance: 36.9
click at [397, 117] on mat-dialog-content "CUIT * 24-36425333-4 Ingresar CUIT ARCA Padrón Presupuesto Monto * $ 0,00 Ingre…" at bounding box center [262, 131] width 270 height 173
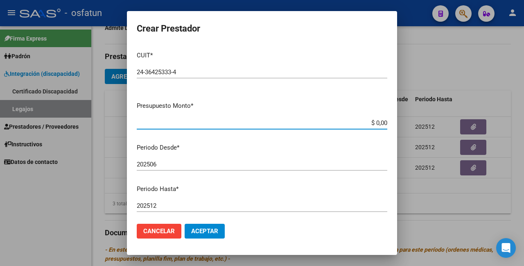
drag, startPoint x: 359, startPoint y: 121, endPoint x: 410, endPoint y: 121, distance: 51.6
click at [410, 121] on div "Crear Prestador CUIT * 24-36425333-4 Ingresar CUIT ARCA Padrón Presupuesto Mont…" at bounding box center [262, 133] width 524 height 266
paste input "$12.370,61"
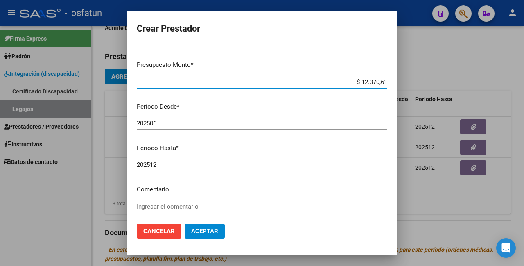
type input "$ 12.370,61"
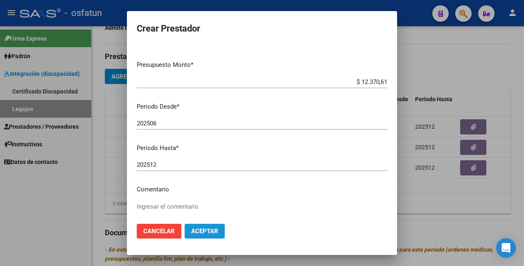
click at [202, 228] on span "Aceptar" at bounding box center [204, 230] width 27 height 7
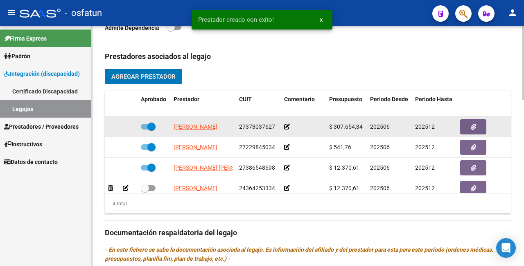
scroll to position [14, 0]
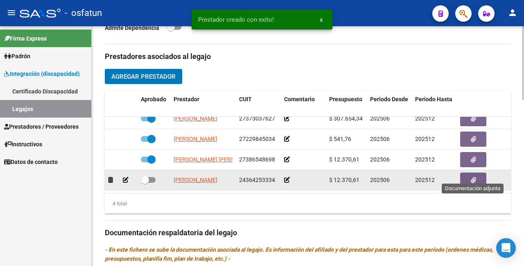
click at [479, 172] on button "button" at bounding box center [474, 179] width 26 height 15
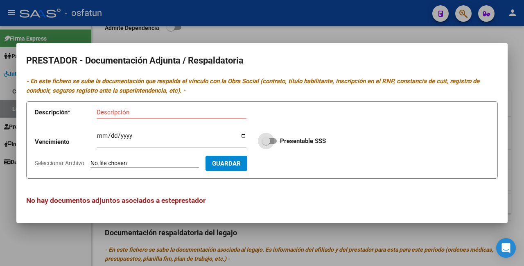
click at [264, 145] on span at bounding box center [266, 141] width 8 height 8
click at [266, 144] on input "Presentable SSS" at bounding box center [266, 144] width 0 height 0
checkbox input "true"
click at [356, 229] on div at bounding box center [262, 133] width 524 height 266
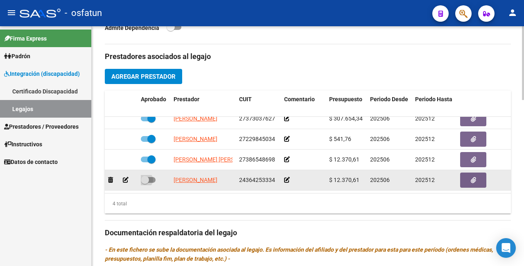
click at [146, 176] on span at bounding box center [145, 180] width 8 height 8
click at [145, 183] on input "checkbox" at bounding box center [145, 183] width 0 height 0
checkbox input "true"
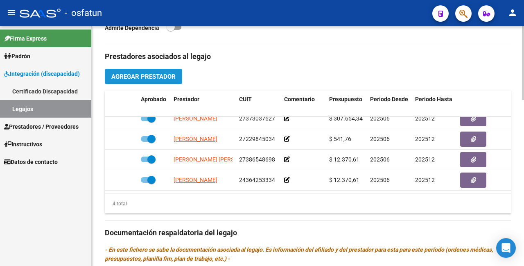
click at [153, 75] on span "Agregar Prestador" at bounding box center [143, 76] width 64 height 7
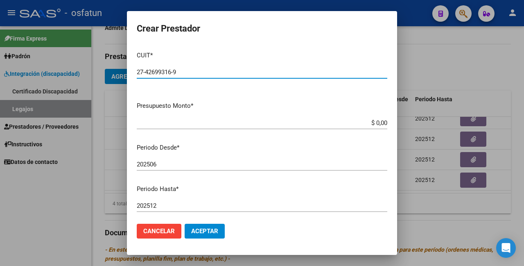
type input "27-42699316-9"
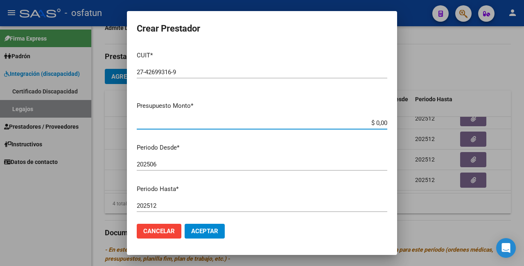
drag, startPoint x: 355, startPoint y: 119, endPoint x: 391, endPoint y: 120, distance: 36.1
click at [391, 120] on mat-dialog-content "CUIT * 27-42699316-9 Ingresar CUIT ARCA Padrón Presupuesto Monto * $ 0,00 Ingre…" at bounding box center [262, 131] width 270 height 173
paste input "$12.370,61"
type input "$ 12.370,61"
click at [208, 233] on span "Aceptar" at bounding box center [204, 230] width 27 height 7
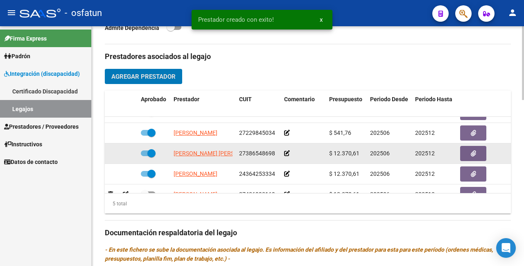
scroll to position [35, 0]
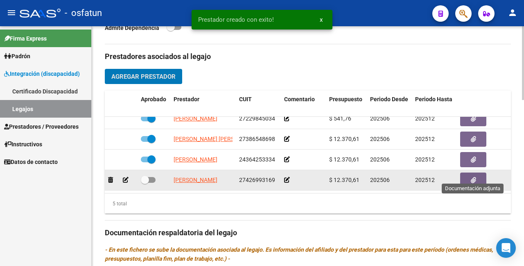
click at [479, 172] on button "button" at bounding box center [474, 179] width 26 height 15
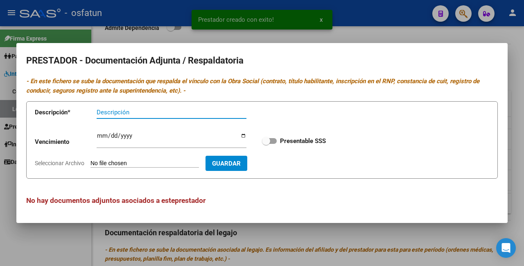
click at [273, 141] on span at bounding box center [269, 141] width 15 height 6
click at [266, 144] on input "Presentable SSS" at bounding box center [266, 144] width 0 height 0
checkbox input "true"
click at [397, 230] on div at bounding box center [262, 133] width 524 height 266
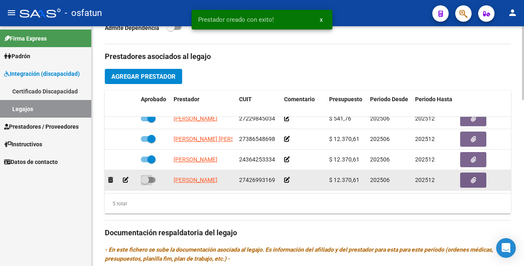
drag, startPoint x: 147, startPoint y: 171, endPoint x: 157, endPoint y: 170, distance: 9.5
click at [150, 177] on span at bounding box center [148, 180] width 15 height 6
click at [145, 183] on input "checkbox" at bounding box center [145, 183] width 0 height 0
checkbox input "true"
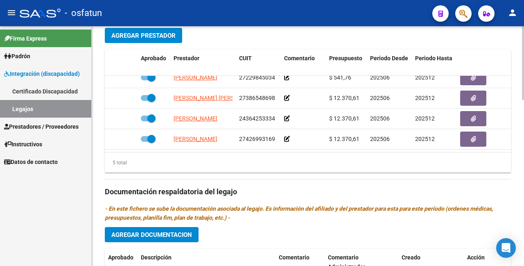
scroll to position [533, 0]
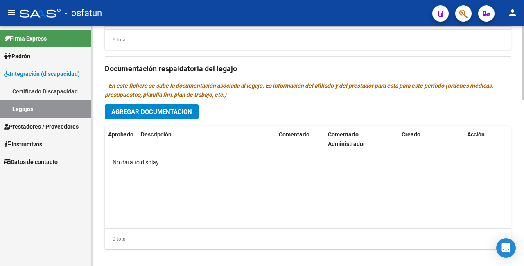
click at [176, 108] on span "Agregar Documentacion" at bounding box center [151, 111] width 81 height 7
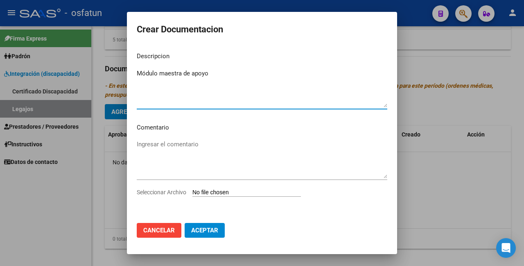
type textarea "Módulo maestra de apoyo"
click at [238, 191] on input "Seleccionar Archivo" at bounding box center [247, 193] width 109 height 8
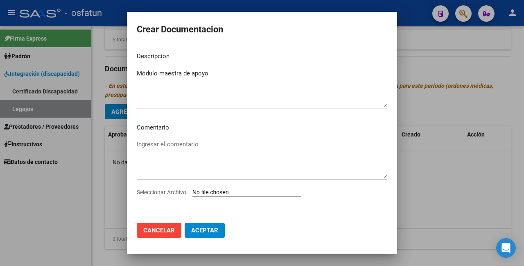
type input "C:\fakepath\20570044894 - Maestra de apoyo.pdf"
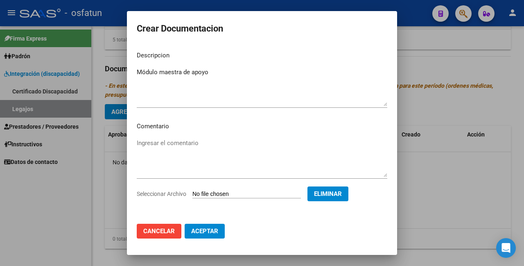
click at [208, 230] on span "Aceptar" at bounding box center [204, 230] width 27 height 7
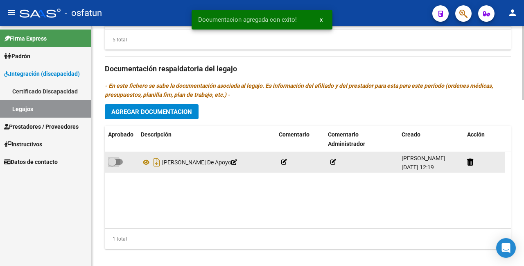
click at [112, 160] on span at bounding box center [112, 162] width 8 height 8
click at [112, 165] on input "checkbox" at bounding box center [112, 165] width 0 height 0
checkbox input "true"
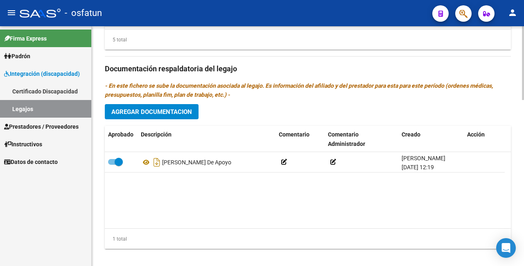
click at [141, 113] on span "Agregar Documentacion" at bounding box center [151, 111] width 81 height 7
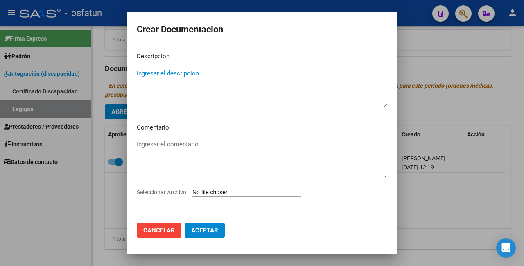
type textarea "R"
type textarea "Transporte con dependencia"
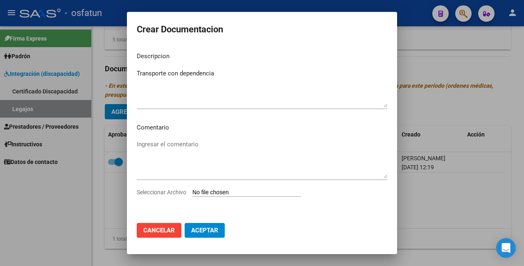
click at [229, 188] on app-file-uploader "Seleccionar Archivo" at bounding box center [222, 191] width 171 height 7
click at [243, 192] on input "Seleccionar Archivo" at bounding box center [247, 193] width 109 height 8
type input "C:\fakepath\20570044894 - Transporte.pdf"
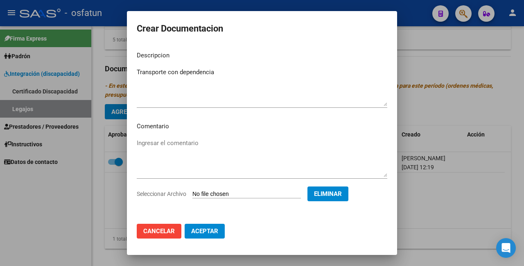
scroll to position [0, 0]
click at [202, 226] on button "Aceptar" at bounding box center [205, 231] width 40 height 15
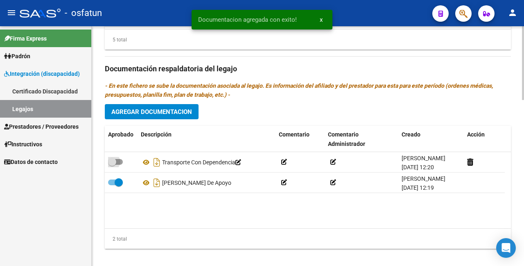
drag, startPoint x: 111, startPoint y: 160, endPoint x: 150, endPoint y: 229, distance: 78.9
click at [111, 159] on span at bounding box center [112, 162] width 8 height 8
click at [112, 165] on input "checkbox" at bounding box center [112, 165] width 0 height 0
checkbox input "true"
click at [174, 111] on span "Agregar Documentacion" at bounding box center [151, 111] width 81 height 7
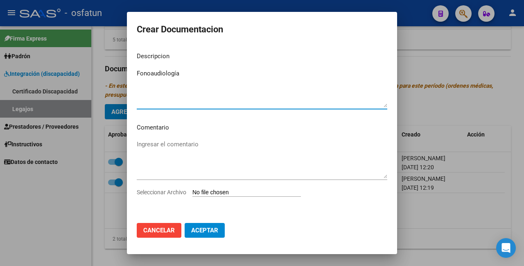
type textarea "Fonoaudiología"
click at [185, 148] on textarea "Ingresar el comentario" at bounding box center [262, 159] width 251 height 39
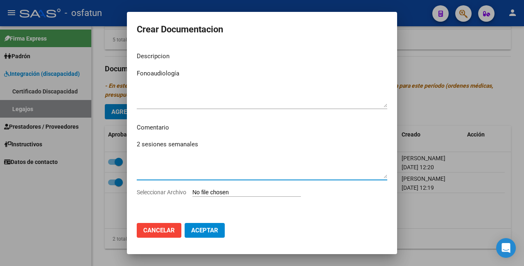
type textarea "2 sesiones semanales"
click at [239, 191] on input "Seleccionar Archivo" at bounding box center [247, 193] width 109 height 8
type input "C:\fakepath\20570044894 - Fonoaudiologo.pdf"
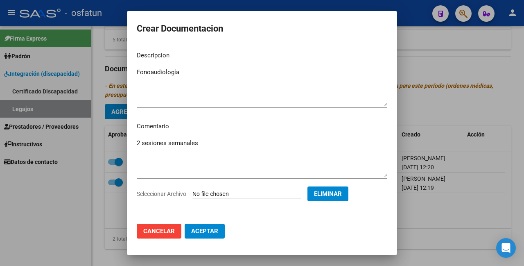
click at [209, 231] on span "Aceptar" at bounding box center [204, 230] width 27 height 7
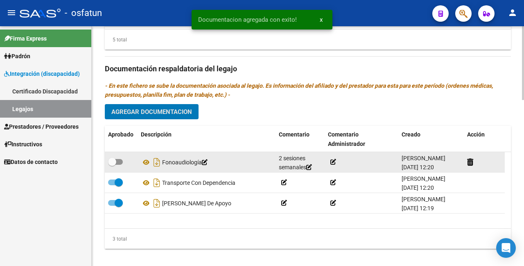
click at [116, 158] on span at bounding box center [112, 162] width 8 height 8
click at [112, 165] on input "checkbox" at bounding box center [112, 165] width 0 height 0
checkbox input "true"
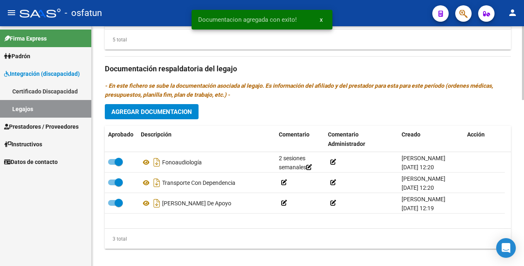
click at [179, 111] on span "Agregar Documentacion" at bounding box center [151, 111] width 81 height 7
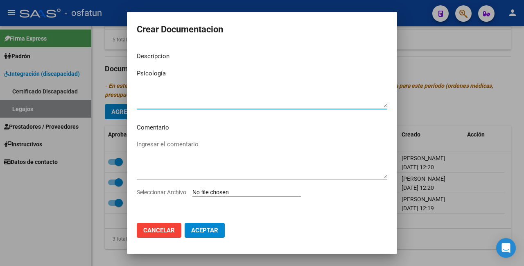
type textarea "Psicología"
click at [163, 141] on textarea "Ingresar el comentario" at bounding box center [262, 159] width 251 height 39
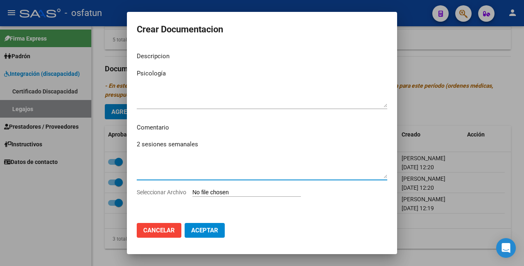
type textarea "2 sesiones semanales"
click at [231, 192] on input "Seleccionar Archivo" at bounding box center [247, 193] width 109 height 8
type input "C:\fakepath\20570044894 - Psicologia.pdf"
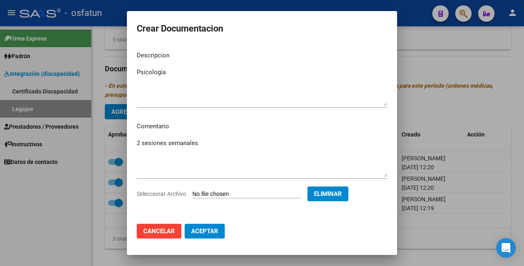
click at [210, 230] on span "Aceptar" at bounding box center [204, 230] width 27 height 7
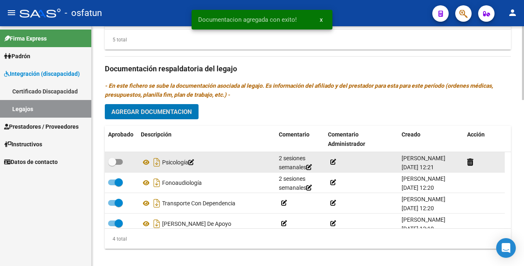
click at [116, 161] on span at bounding box center [112, 162] width 8 height 8
click at [112, 165] on input "checkbox" at bounding box center [112, 165] width 0 height 0
checkbox input "true"
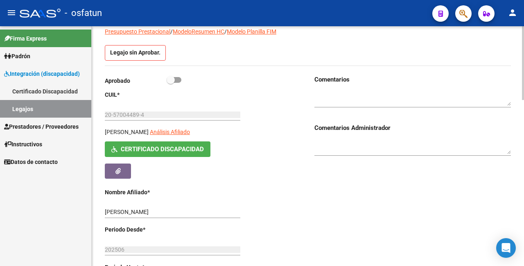
scroll to position [0, 0]
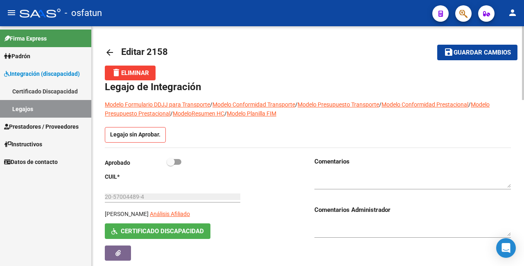
click at [462, 54] on span "Guardar cambios" at bounding box center [482, 52] width 57 height 7
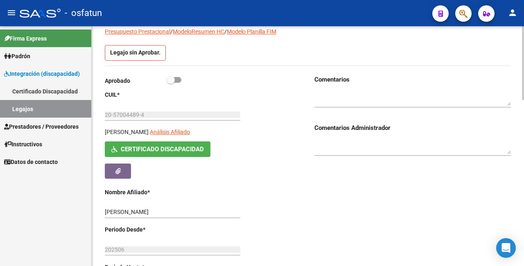
scroll to position [82, 0]
click at [164, 149] on span "Certificado Discapacidad" at bounding box center [162, 149] width 83 height 7
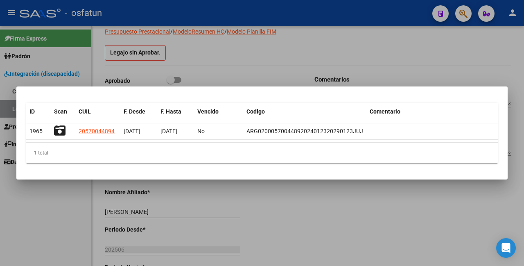
click at [370, 193] on div at bounding box center [262, 133] width 524 height 266
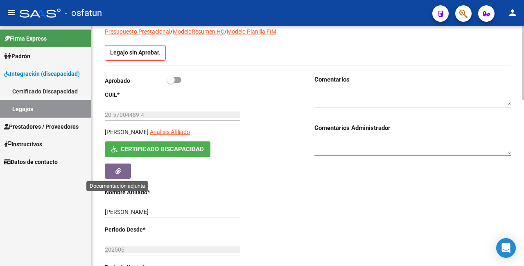
click at [117, 171] on icon "button" at bounding box center [118, 171] width 5 height 6
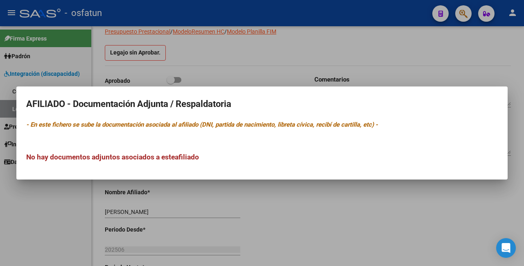
click at [293, 209] on div at bounding box center [262, 133] width 524 height 266
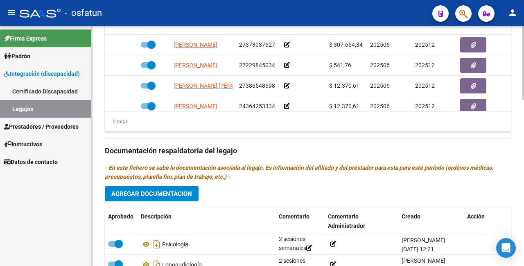
scroll to position [540, 0]
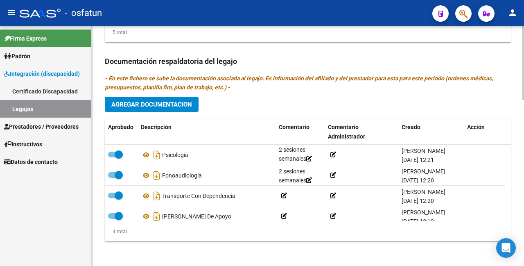
click at [158, 103] on span "Agregar Documentacion" at bounding box center [151, 104] width 81 height 7
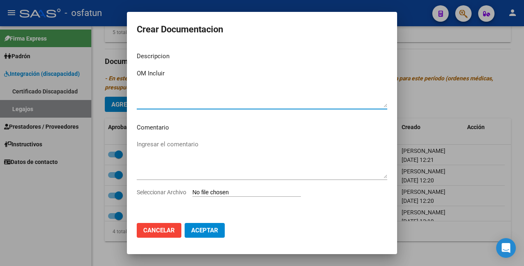
type textarea "OM Incluir"
click at [234, 191] on input "Seleccionar Archivo" at bounding box center [247, 193] width 109 height 8
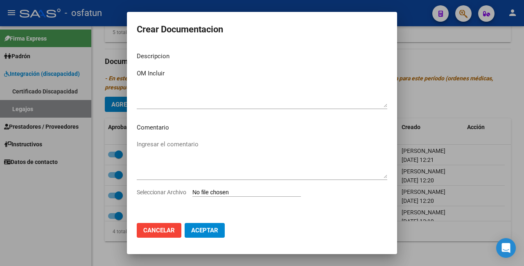
type input "C:\fakepath\20570044894 - OM Incluir.pdf"
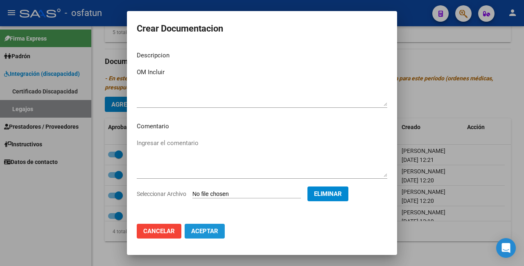
click at [213, 230] on span "Aceptar" at bounding box center [204, 230] width 27 height 7
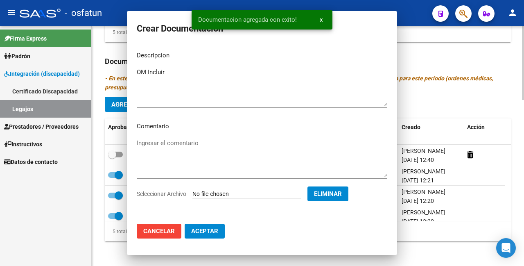
scroll to position [0, 0]
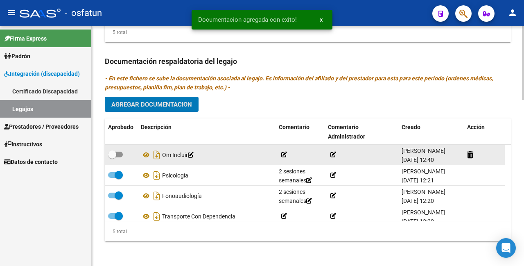
click at [115, 154] on span at bounding box center [112, 154] width 8 height 8
click at [112, 157] on input "checkbox" at bounding box center [112, 157] width 0 height 0
checkbox input "true"
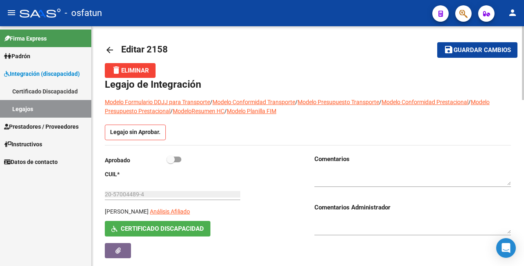
scroll to position [84, 0]
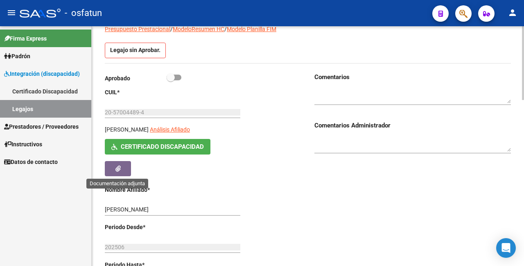
click at [119, 167] on icon "button" at bounding box center [118, 169] width 5 height 6
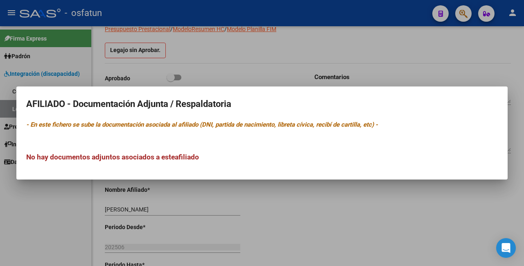
click at [188, 109] on h2 "AFILIADO - Documentación Adjunta / Respaldatoria" at bounding box center [262, 104] width 472 height 16
click at [355, 206] on div at bounding box center [262, 133] width 524 height 266
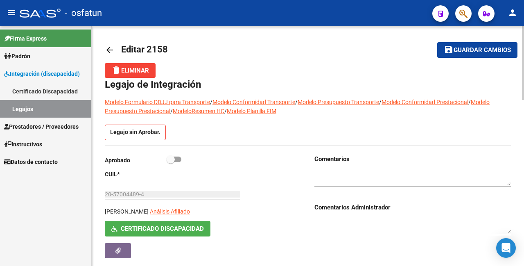
scroll to position [41, 0]
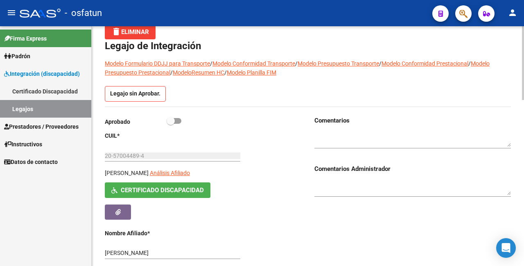
click at [175, 121] on span at bounding box center [171, 121] width 8 height 8
click at [171, 124] on input "checkbox" at bounding box center [170, 124] width 0 height 0
checkbox input "true"
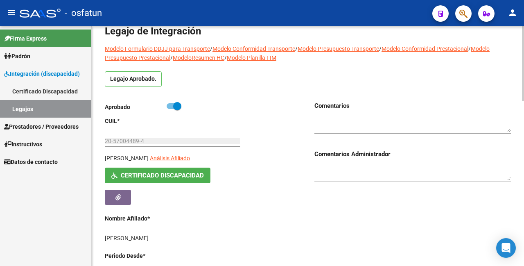
scroll to position [0, 0]
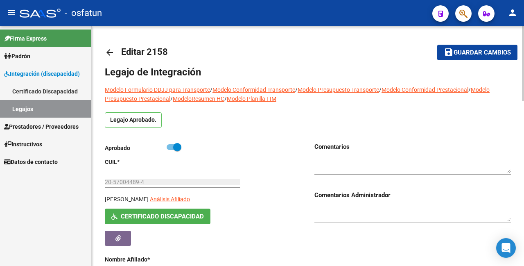
click at [478, 52] on span "Guardar cambios" at bounding box center [482, 52] width 57 height 7
click at [109, 53] on mat-icon "arrow_back" at bounding box center [110, 53] width 10 height 10
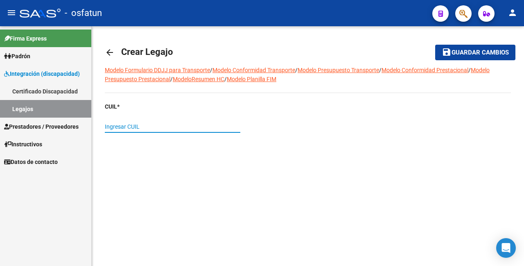
click at [132, 124] on input "Ingresar CUIL" at bounding box center [173, 126] width 136 height 7
paste input "20-56547876-2"
type input "20-56547876-2"
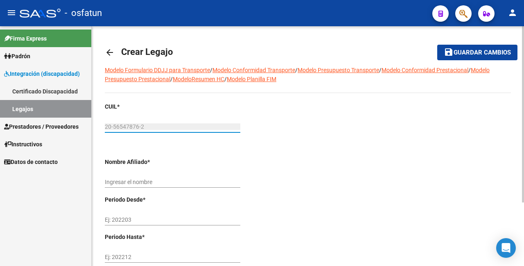
type input "[PERSON_NAME]"
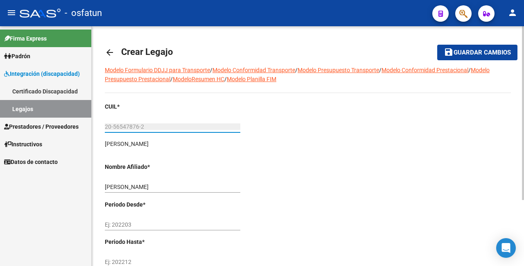
scroll to position [82, 0]
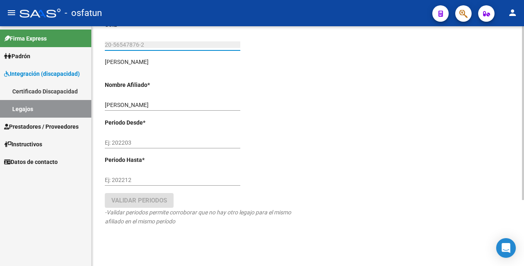
type input "20-56547876-2"
click at [138, 143] on input "Ej: 202203" at bounding box center [173, 142] width 136 height 7
type input "202508"
click at [137, 181] on input "Ej: 202212" at bounding box center [173, 180] width 136 height 7
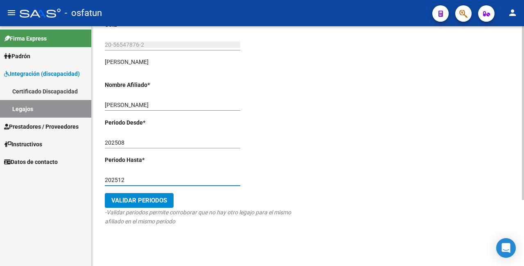
type input "202512"
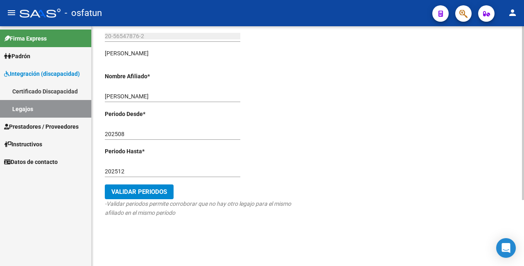
click at [154, 192] on span "Validar Periodos" at bounding box center [139, 191] width 56 height 7
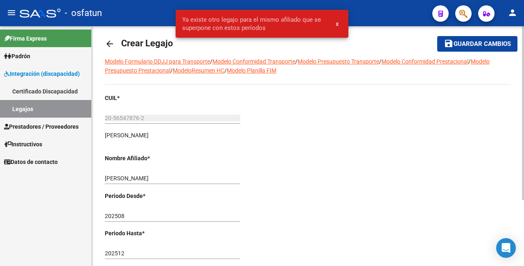
scroll to position [0, 0]
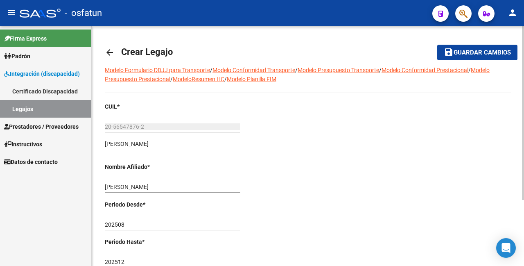
click at [108, 52] on mat-icon "arrow_back" at bounding box center [110, 53] width 10 height 10
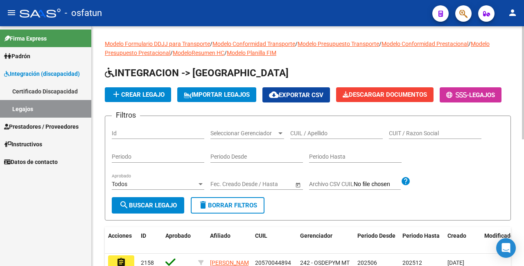
click at [157, 137] on input "Id" at bounding box center [158, 133] width 93 height 7
type input "2156"
drag, startPoint x: 167, startPoint y: 223, endPoint x: 174, endPoint y: 219, distance: 7.7
click at [167, 209] on span "search Buscar Legajo" at bounding box center [148, 205] width 58 height 7
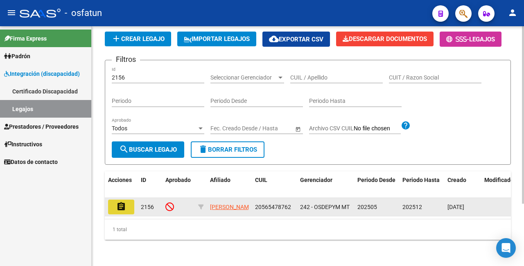
click at [118, 202] on mat-icon "assignment" at bounding box center [121, 207] width 10 height 10
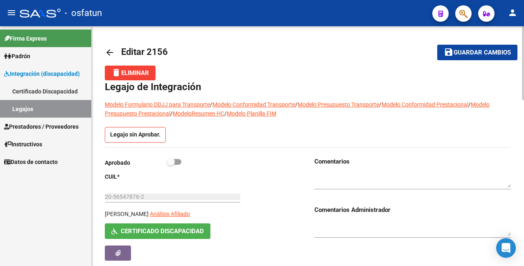
scroll to position [41, 0]
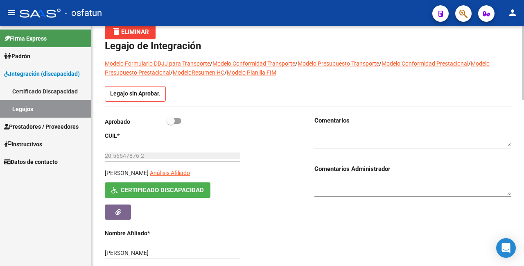
click at [191, 188] on span "Certificado Discapacidad" at bounding box center [162, 190] width 83 height 7
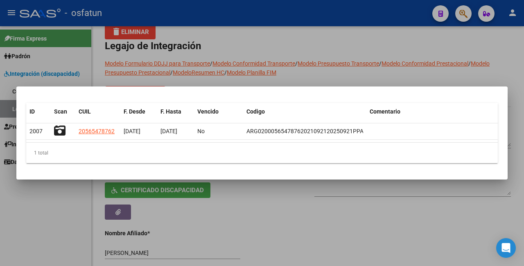
click at [360, 217] on div at bounding box center [262, 133] width 524 height 266
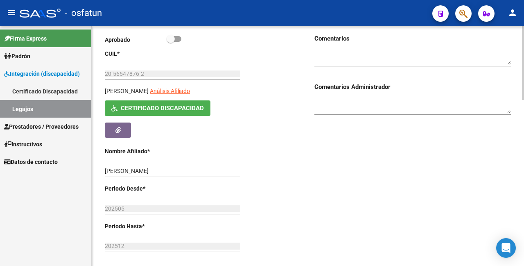
scroll to position [246, 0]
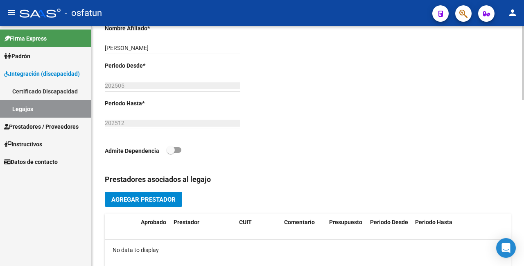
click at [143, 83] on input "202505" at bounding box center [173, 85] width 136 height 7
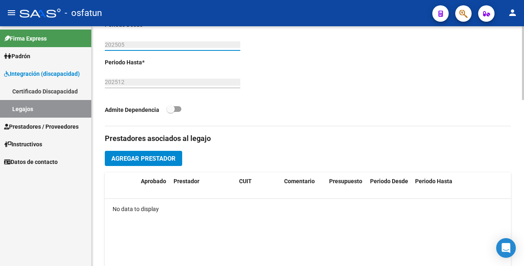
click at [163, 159] on span "Agregar Prestador" at bounding box center [143, 158] width 64 height 7
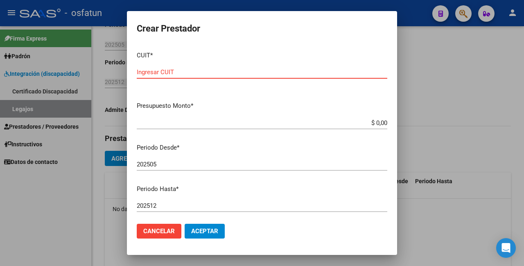
paste input "27-22824995-0"
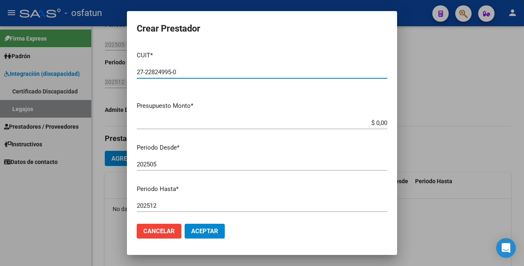
type input "27-22824995-0"
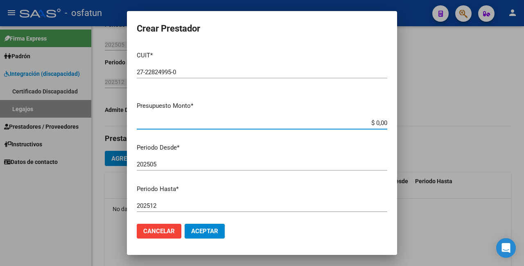
drag, startPoint x: 347, startPoint y: 124, endPoint x: 398, endPoint y: 112, distance: 52.3
click at [398, 112] on div "Crear Prestador CUIT * 27-22824995-0 Ingresar CUIT ARCA Padrón Presupuesto Mont…" at bounding box center [262, 133] width 524 height 266
paste input "$475.830,36"
type input "$ 475.830,36"
click at [170, 161] on input "202505" at bounding box center [262, 164] width 251 height 7
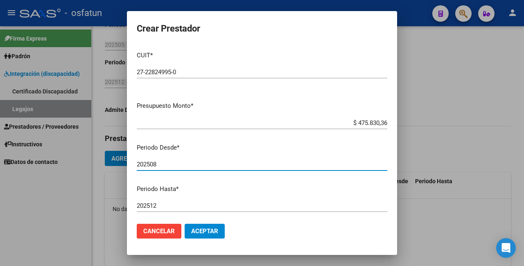
scroll to position [108, 0]
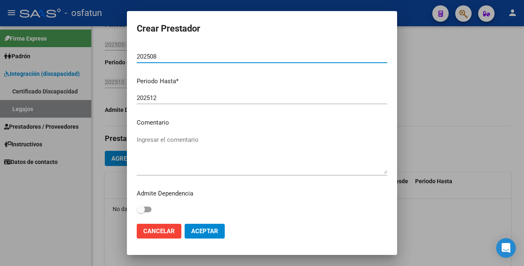
type input "202508"
click at [204, 225] on button "Aceptar" at bounding box center [205, 231] width 40 height 15
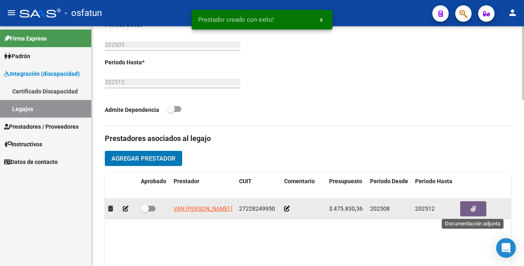
click at [477, 210] on button "button" at bounding box center [474, 208] width 26 height 15
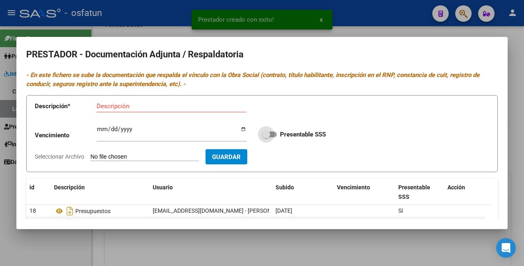
click at [269, 136] on span at bounding box center [269, 135] width 15 height 6
click at [266, 137] on input "Presentable SSS" at bounding box center [266, 137] width 0 height 0
checkbox input "true"
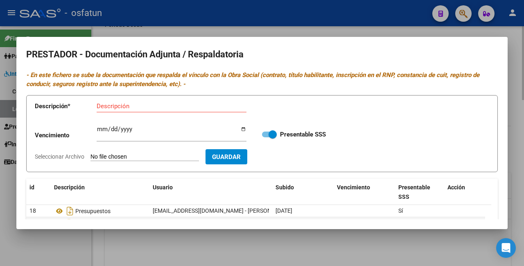
click at [313, 239] on div at bounding box center [262, 133] width 524 height 266
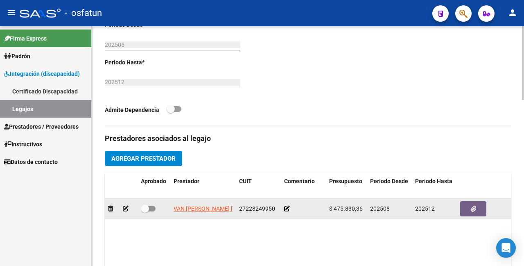
click at [150, 206] on span at bounding box center [148, 209] width 15 height 6
click at [145, 211] on input "checkbox" at bounding box center [145, 211] width 0 height 0
checkbox input "true"
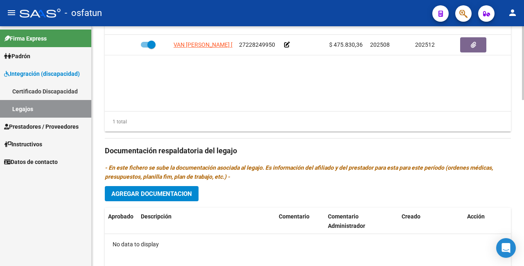
scroll to position [369, 0]
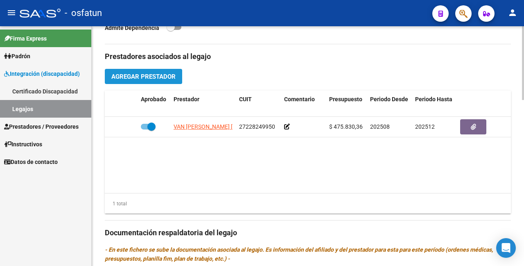
click at [145, 77] on span "Agregar Prestador" at bounding box center [143, 76] width 64 height 7
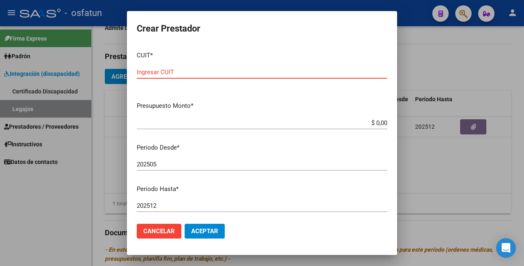
paste input "27-32692441-0"
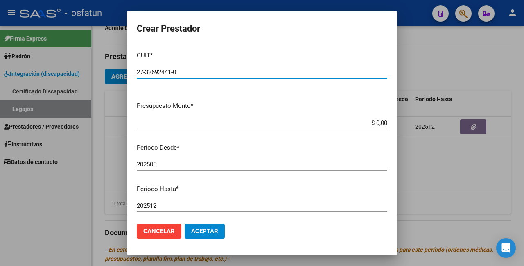
type input "27-32692441-0"
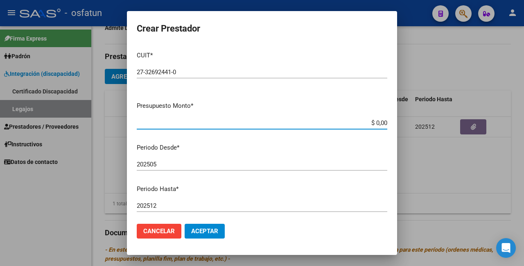
drag, startPoint x: 361, startPoint y: 126, endPoint x: 350, endPoint y: 118, distance: 13.8
click at [360, 124] on input "$ 0,00" at bounding box center [262, 122] width 251 height 7
click at [350, 118] on div "$ 0,00 Ingresar el monto" at bounding box center [262, 123] width 251 height 12
drag, startPoint x: 358, startPoint y: 120, endPoint x: 398, endPoint y: 120, distance: 40.6
click at [398, 120] on div "Crear Prestador CUIT * 27-32692441-0 Ingresar CUIT ARCA Padrón Presupuesto Mont…" at bounding box center [262, 133] width 524 height 266
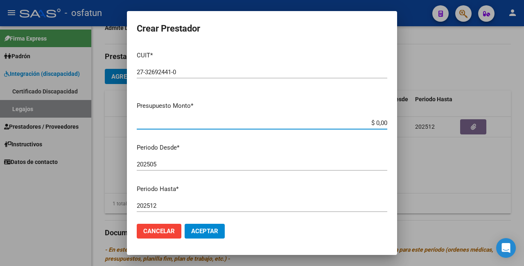
paste input "$12.370,61"
type input "$ 12.370,61"
click at [176, 165] on input "202505" at bounding box center [262, 164] width 251 height 7
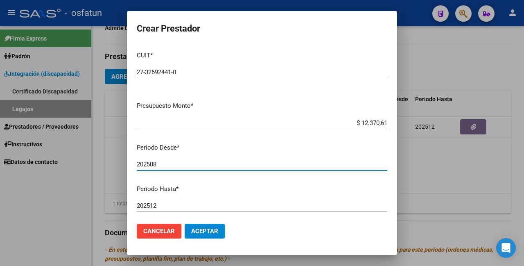
scroll to position [108, 0]
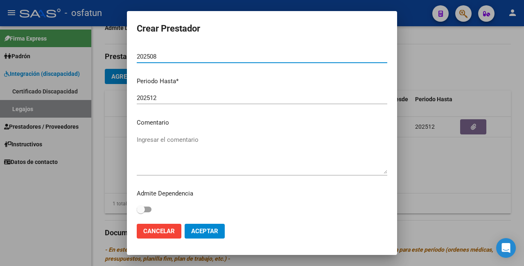
type input "202508"
click at [209, 229] on span "Aceptar" at bounding box center [204, 230] width 27 height 7
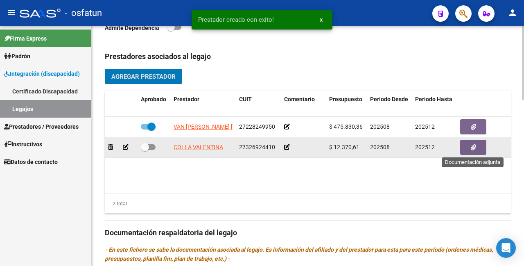
click at [469, 145] on button "button" at bounding box center [474, 147] width 26 height 15
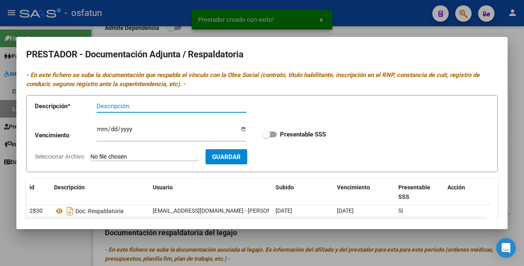
click at [269, 133] on span at bounding box center [269, 135] width 15 height 6
click at [266, 137] on input "Presentable SSS" at bounding box center [266, 137] width 0 height 0
checkbox input "true"
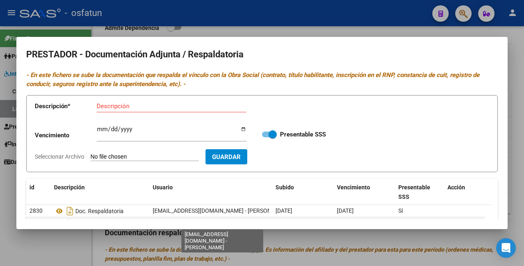
scroll to position [88, 0]
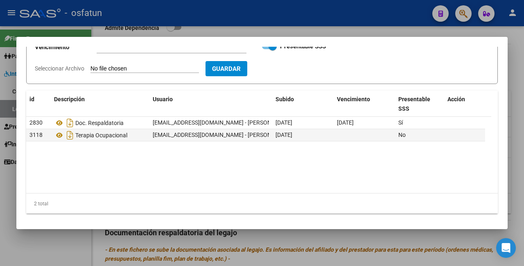
click at [340, 257] on div at bounding box center [262, 133] width 524 height 266
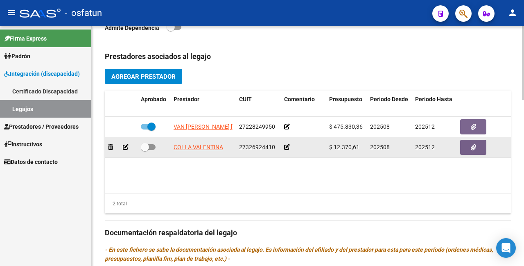
click at [145, 145] on span at bounding box center [145, 147] width 8 height 8
click at [145, 150] on input "checkbox" at bounding box center [145, 150] width 0 height 0
checkbox input "true"
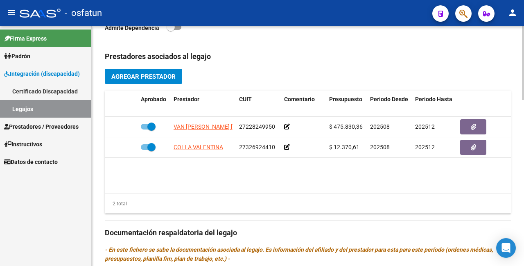
click at [150, 73] on span "Agregar Prestador" at bounding box center [143, 76] width 64 height 7
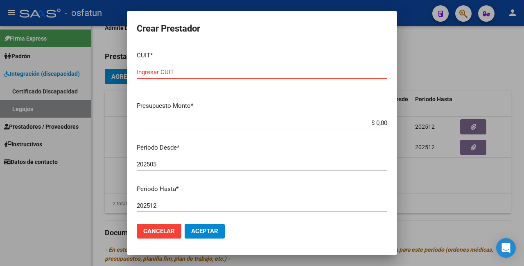
paste input "27-32614345-1"
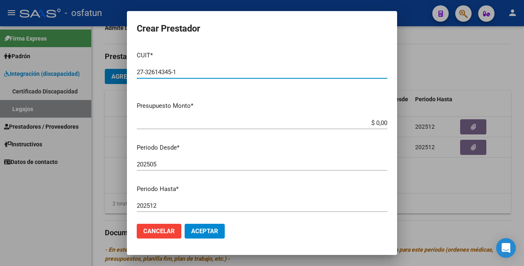
type input "27-32614345-1"
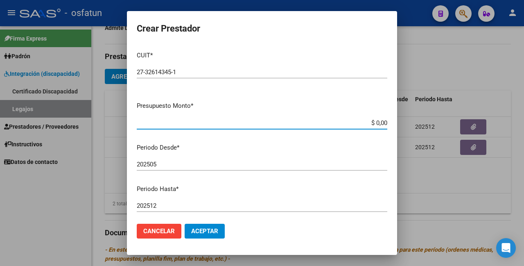
drag, startPoint x: 354, startPoint y: 120, endPoint x: 398, endPoint y: 120, distance: 44.3
click at [398, 120] on div "Crear Prestador CUIT * 27-32614345-1 Ingresar CUIT ARCA Padrón Presupuesto Mont…" at bounding box center [262, 133] width 524 height 266
paste input "$12.370,61"
type input "$ 12.370,61"
click at [174, 163] on input "202505" at bounding box center [262, 164] width 251 height 7
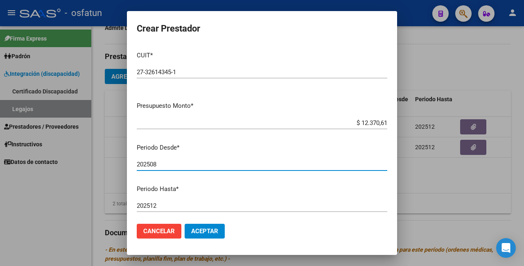
type input "202508"
click at [210, 226] on button "Aceptar" at bounding box center [205, 231] width 40 height 15
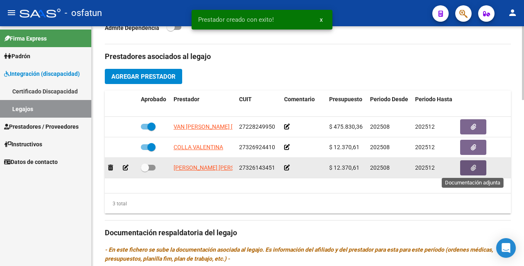
click at [470, 166] on button "button" at bounding box center [474, 167] width 26 height 15
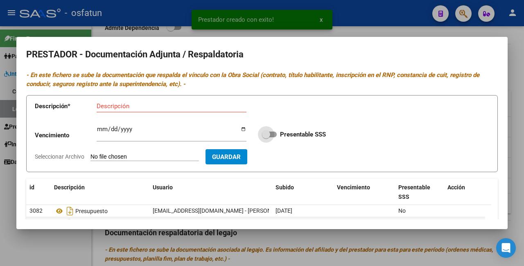
drag, startPoint x: 264, startPoint y: 136, endPoint x: 269, endPoint y: 138, distance: 4.8
click at [265, 136] on span at bounding box center [266, 134] width 8 height 8
click at [266, 137] on input "Presentable SSS" at bounding box center [266, 137] width 0 height 0
checkbox input "true"
click at [352, 243] on div at bounding box center [262, 133] width 524 height 266
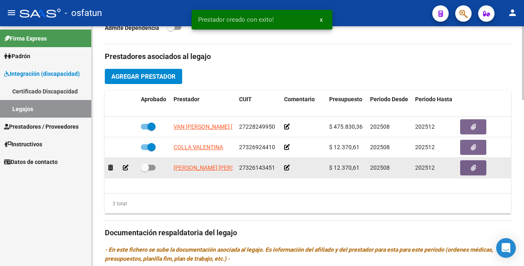
click at [145, 167] on span at bounding box center [145, 167] width 8 height 8
click at [145, 170] on input "checkbox" at bounding box center [145, 170] width 0 height 0
checkbox input "true"
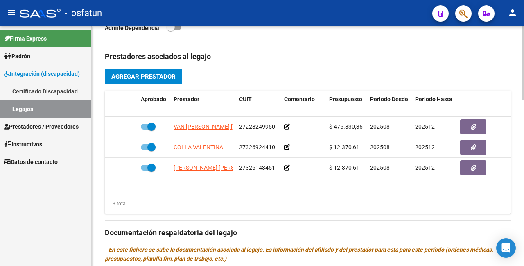
click at [152, 73] on span "Agregar Prestador" at bounding box center [143, 76] width 64 height 7
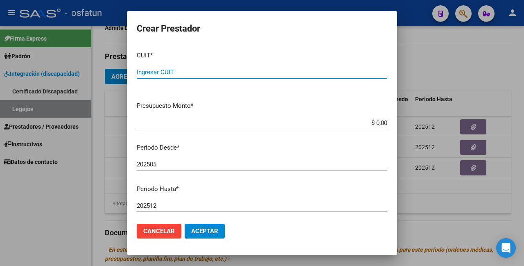
paste input "27-27167738-9"
type input "27-27167738-9"
drag, startPoint x: 359, startPoint y: 118, endPoint x: 407, endPoint y: 110, distance: 49.0
click at [407, 110] on div "Crear Prestador CUIT * 27-27167738-9 Ingresar CUIT ARCA Padrón Presupuesto Mont…" at bounding box center [262, 133] width 524 height 266
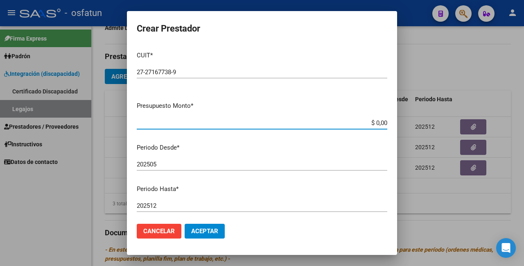
drag, startPoint x: 350, startPoint y: 125, endPoint x: 395, endPoint y: 122, distance: 45.2
click at [395, 122] on mat-dialog-content "CUIT * 27-27167738-9 Ingresar CUIT ARCA Padrón Presupuesto Monto * $ 0,00 Ingre…" at bounding box center [262, 131] width 270 height 173
paste input "$12.370,61"
type input "$ 12.370,61"
click at [194, 163] on input "202505" at bounding box center [262, 164] width 251 height 7
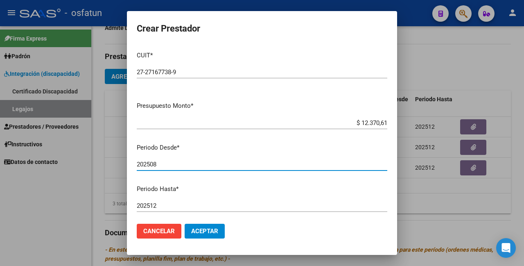
type input "202508"
click at [209, 229] on span "Aceptar" at bounding box center [204, 230] width 27 height 7
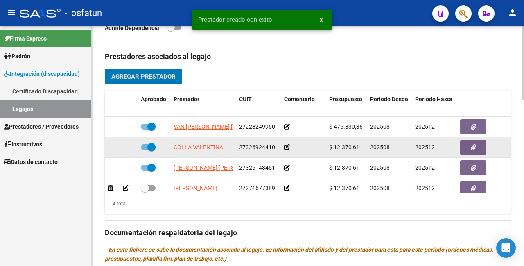
scroll to position [14, 0]
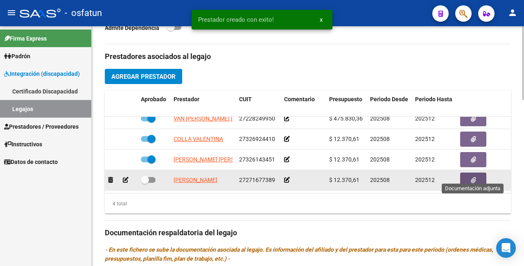
click at [470, 174] on button "button" at bounding box center [474, 179] width 26 height 15
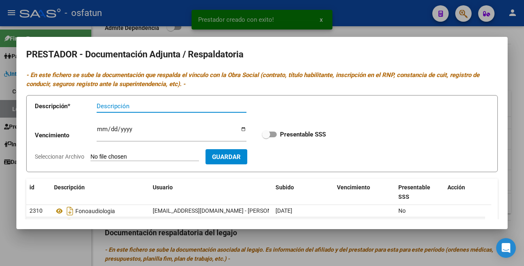
click at [266, 136] on span at bounding box center [266, 134] width 8 height 8
click at [266, 137] on input "Presentable SSS" at bounding box center [266, 137] width 0 height 0
checkbox input "true"
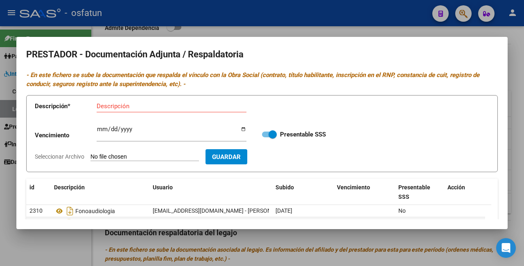
click at [377, 234] on div at bounding box center [262, 133] width 524 height 266
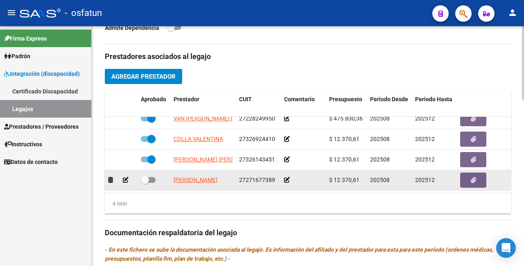
click at [142, 176] on span at bounding box center [145, 180] width 8 height 8
click at [145, 183] on input "checkbox" at bounding box center [145, 183] width 0 height 0
checkbox input "true"
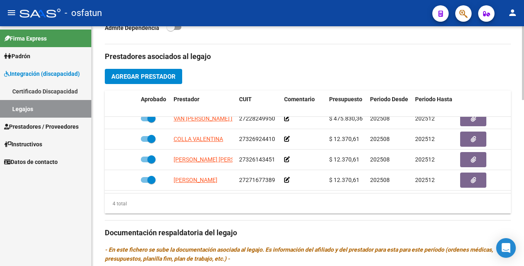
click at [138, 81] on button "Agregar Prestador" at bounding box center [143, 76] width 77 height 15
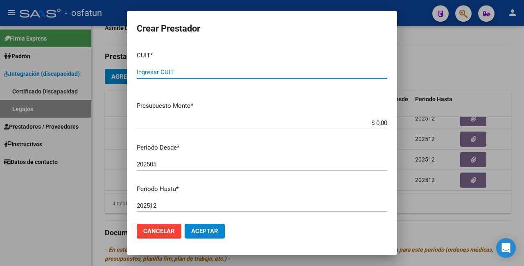
paste input "27-27103435-6"
type input "27-27103435-6"
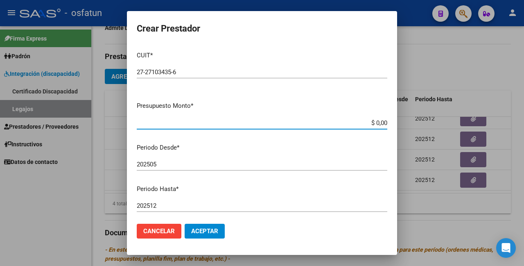
drag, startPoint x: 387, startPoint y: 120, endPoint x: 428, endPoint y: 120, distance: 41.0
click at [428, 120] on div "Crear Prestador CUIT * 27-27103435-6 Ingresar CUIT ARCA Padrón Presupuesto Mont…" at bounding box center [262, 133] width 524 height 266
paste input "$12.370,61"
type input "$ 12.370,61"
click at [177, 162] on input "202505" at bounding box center [262, 164] width 251 height 7
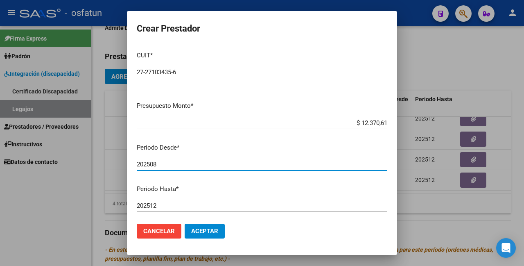
type input "202508"
click at [203, 233] on span "Aceptar" at bounding box center [204, 230] width 27 height 7
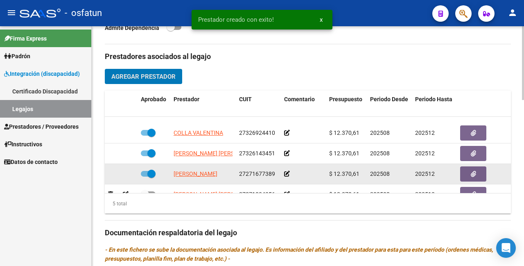
scroll to position [35, 0]
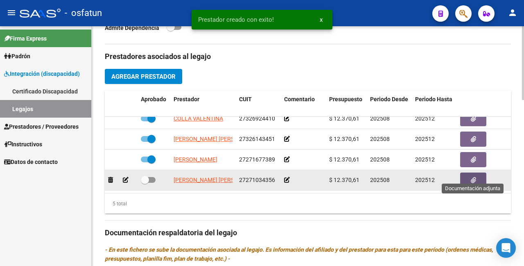
click at [469, 172] on button "button" at bounding box center [474, 179] width 26 height 15
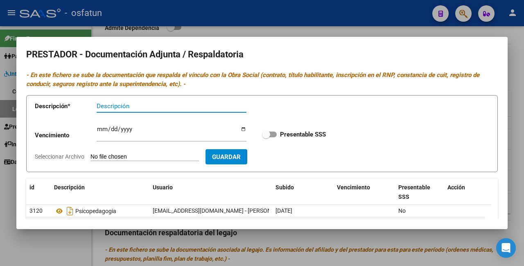
click at [262, 133] on span at bounding box center [266, 134] width 8 height 8
click at [266, 137] on input "Presentable SSS" at bounding box center [266, 137] width 0 height 0
checkbox input "true"
click at [339, 150] on form "Descripción * Descripción Vencimiento Ingresar vencimiento Presentable SSS Sele…" at bounding box center [262, 133] width 472 height 77
click at [444, 202] on span at bounding box center [443, 192] width 4 height 27
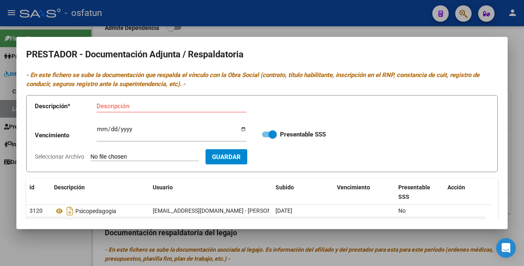
click at [488, 48] on h2 "PRESTADOR - Documentación Adjunta / Respaldatoria" at bounding box center [262, 55] width 472 height 16
click at [394, 262] on div at bounding box center [262, 133] width 524 height 266
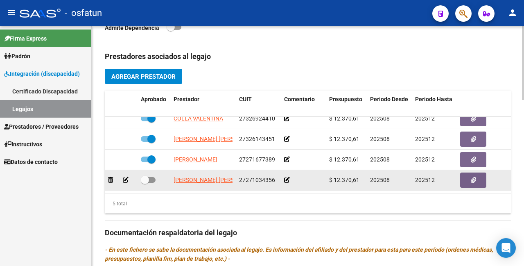
click at [143, 176] on span at bounding box center [145, 180] width 8 height 8
click at [145, 183] on input "checkbox" at bounding box center [145, 183] width 0 height 0
checkbox input "true"
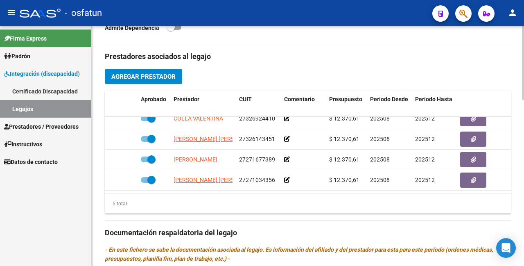
scroll to position [451, 0]
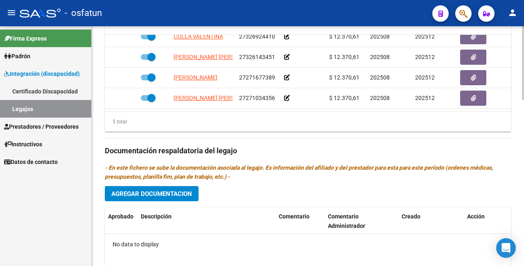
click at [168, 190] on span "Agregar Documentacion" at bounding box center [151, 193] width 81 height 7
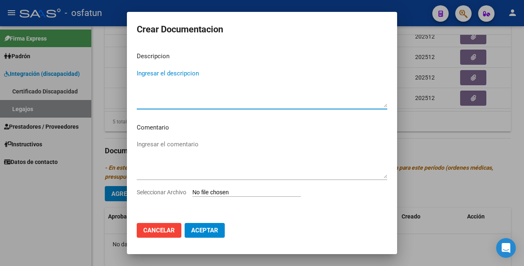
click at [179, 78] on textarea "Ingresar el descripcion" at bounding box center [262, 88] width 251 height 39
type textarea "Saie"
click at [234, 191] on input "Seleccionar Archivo" at bounding box center [247, 193] width 109 height 8
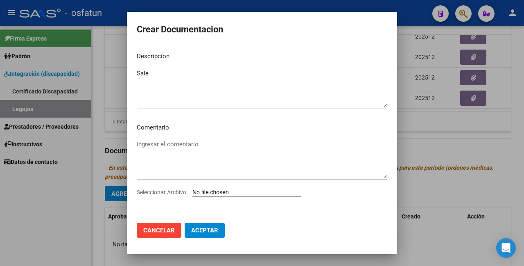
type input "C:\fakepath\Saie.pdf"
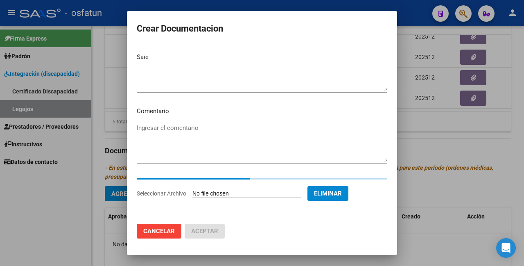
scroll to position [0, 0]
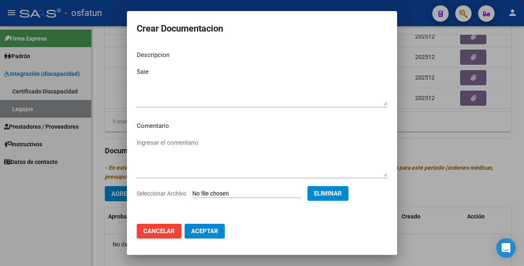
click at [206, 229] on span "Aceptar" at bounding box center [204, 230] width 27 height 7
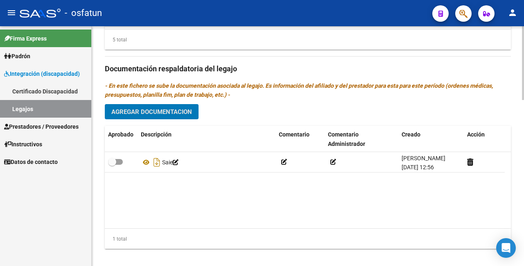
scroll to position [533, 0]
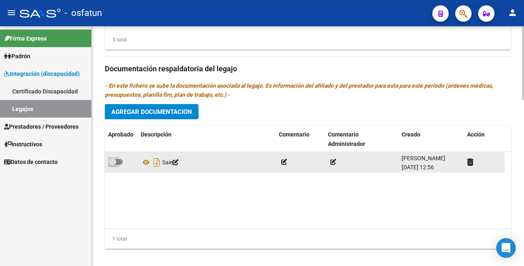
drag, startPoint x: 113, startPoint y: 159, endPoint x: 128, endPoint y: 148, distance: 19.0
click at [113, 159] on span at bounding box center [112, 162] width 8 height 8
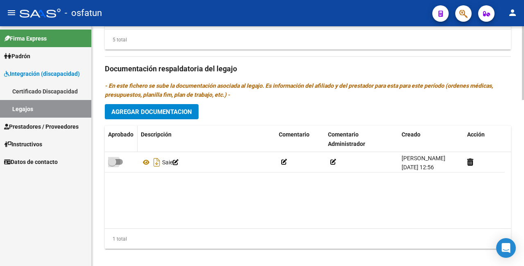
click at [112, 165] on input "checkbox" at bounding box center [112, 165] width 0 height 0
checkbox input "true"
click at [168, 109] on span "Agregar Documentacion" at bounding box center [151, 111] width 81 height 7
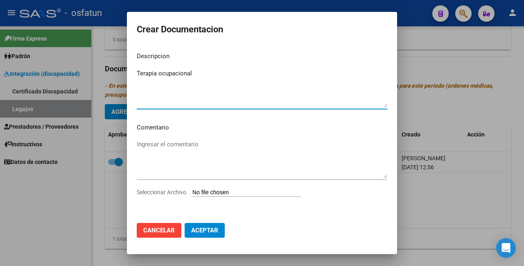
type textarea "Terapia ocupacional"
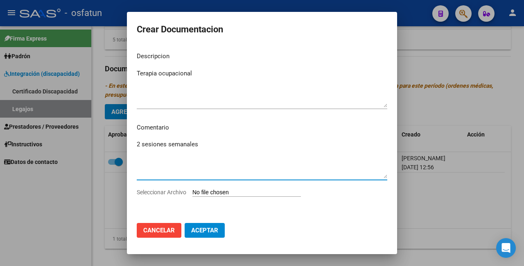
type textarea "2 sesiones semanales"
click at [236, 191] on input "Seleccionar Archivo" at bounding box center [247, 193] width 109 height 8
type input "C:\fakepath\Terapia Ocupacional.pdf"
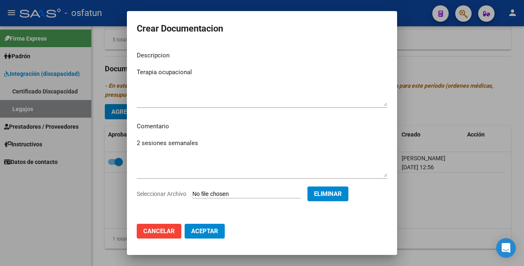
click at [202, 231] on span "Aceptar" at bounding box center [204, 230] width 27 height 7
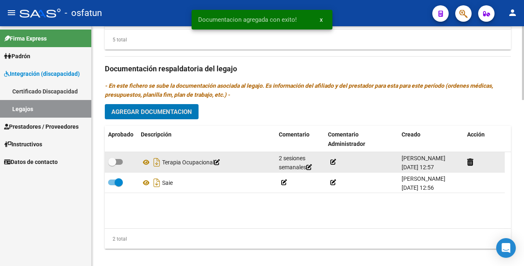
click at [112, 160] on span at bounding box center [112, 162] width 8 height 8
click at [112, 165] on input "checkbox" at bounding box center [112, 165] width 0 height 0
checkbox input "true"
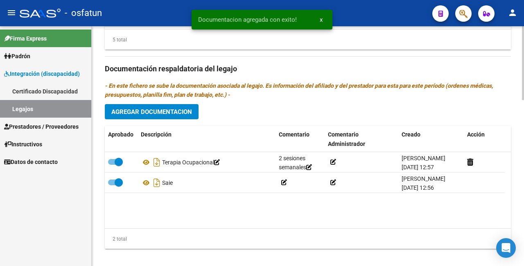
click at [147, 111] on span "Agregar Documentacion" at bounding box center [151, 111] width 81 height 7
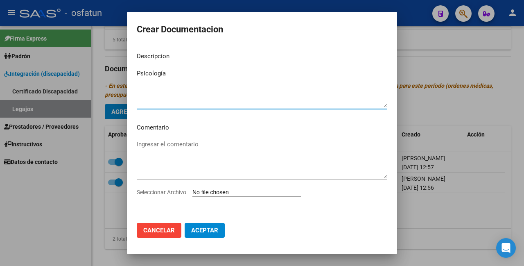
type textarea "Psicología"
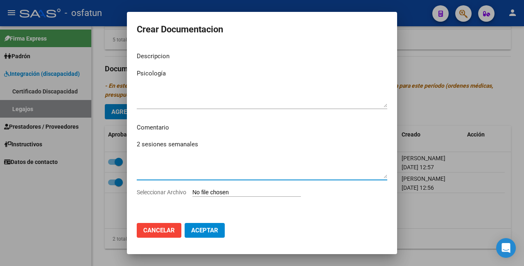
type textarea "2 sesiones semanales"
click at [235, 189] on input "Seleccionar Archivo" at bounding box center [247, 193] width 109 height 8
type input "C:\fakepath\Psicología.pdf"
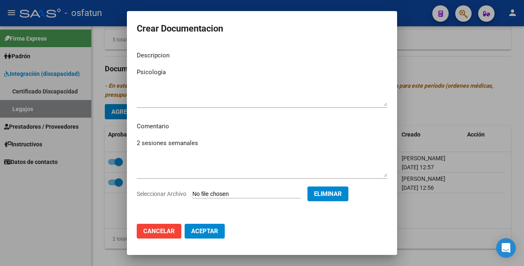
click at [210, 229] on span "Aceptar" at bounding box center [204, 230] width 27 height 7
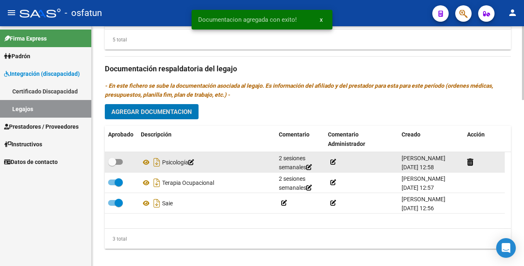
click at [113, 159] on span at bounding box center [112, 162] width 8 height 8
click at [112, 165] on input "checkbox" at bounding box center [112, 165] width 0 height 0
checkbox input "true"
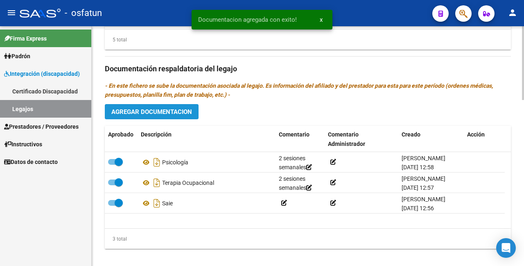
click at [154, 110] on span "Agregar Documentacion" at bounding box center [151, 111] width 81 height 7
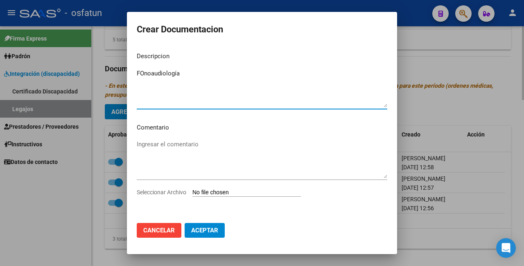
type textarea "FOnoaudiología"
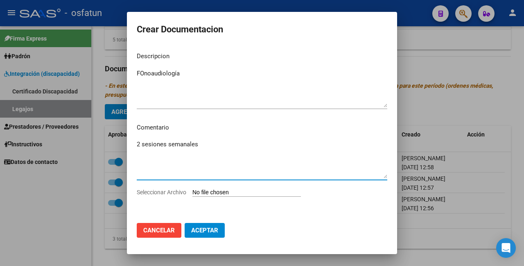
type textarea "2 sesiones semanales"
click at [146, 68] on div "FOnoaudiología Ingresar el descripcion" at bounding box center [262, 88] width 251 height 42
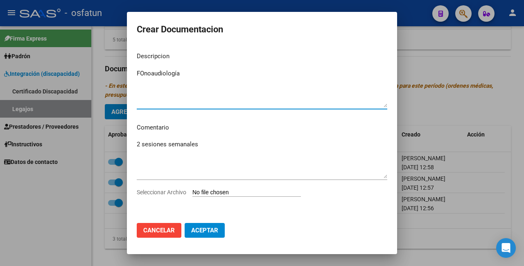
click at [145, 70] on textarea "FOnoaudiología" at bounding box center [262, 88] width 251 height 39
type textarea "Fonoaudiología"
click at [221, 192] on input "Seleccionar Archivo" at bounding box center [247, 193] width 109 height 8
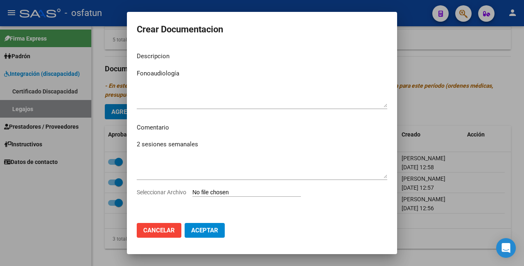
type input "C:\fakepath\Fonoaudiología.pdf"
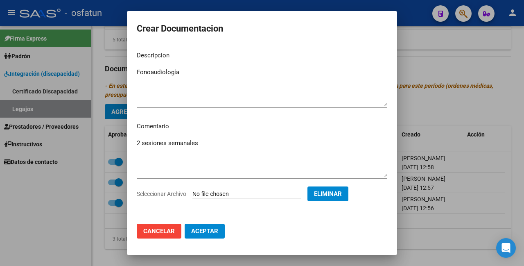
click at [207, 231] on span "Aceptar" at bounding box center [204, 230] width 27 height 7
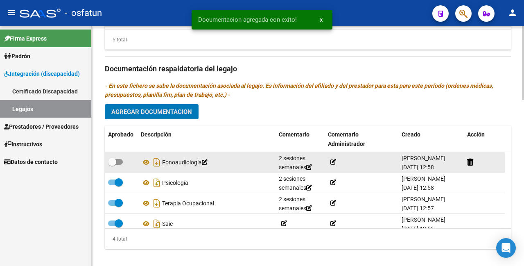
click at [107, 161] on datatable-body-cell at bounding box center [121, 162] width 33 height 20
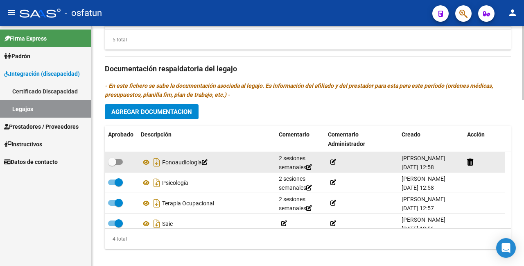
click at [113, 158] on span at bounding box center [112, 162] width 8 height 8
click at [112, 165] on input "checkbox" at bounding box center [112, 165] width 0 height 0
checkbox input "true"
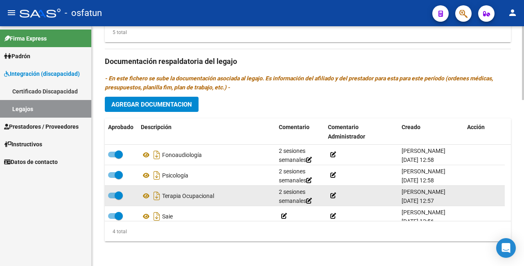
scroll to position [14, 0]
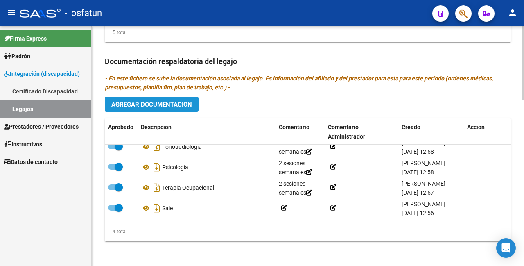
click at [159, 103] on span "Agregar Documentacion" at bounding box center [151, 104] width 81 height 7
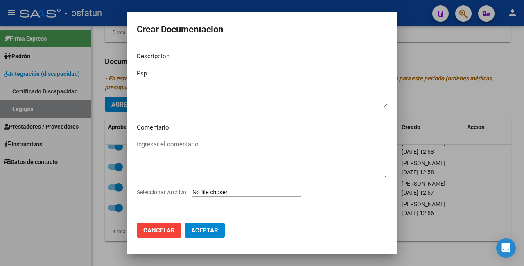
type textarea "Psp"
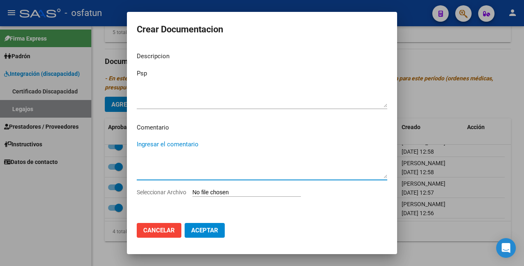
click at [220, 141] on textarea "Ingresar el comentario" at bounding box center [262, 159] width 251 height 39
type textarea "2 sesiones semanales"
click at [228, 193] on input "Seleccionar Archivo" at bounding box center [247, 193] width 109 height 8
type input "C:\fakepath\Psicopedagoga.pdf"
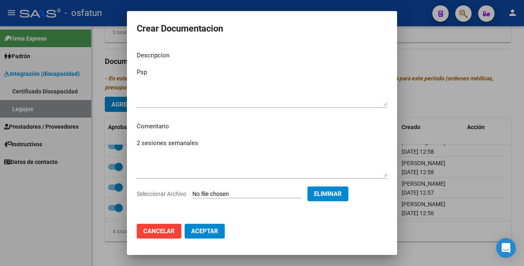
click at [211, 232] on span "Aceptar" at bounding box center [204, 230] width 27 height 7
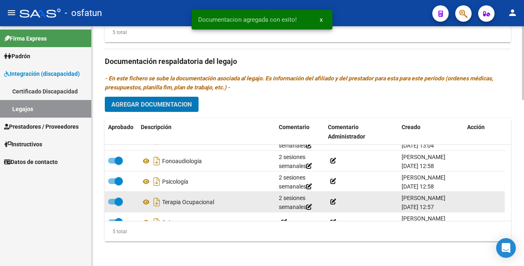
scroll to position [0, 0]
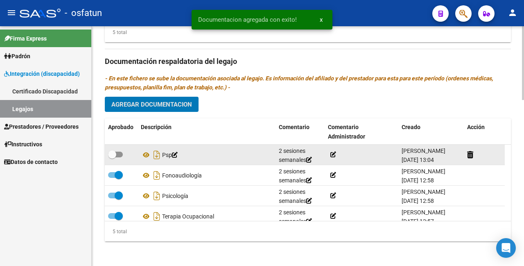
click at [114, 151] on span at bounding box center [112, 154] width 8 height 8
click at [112, 157] on input "checkbox" at bounding box center [112, 157] width 0 height 0
checkbox input "true"
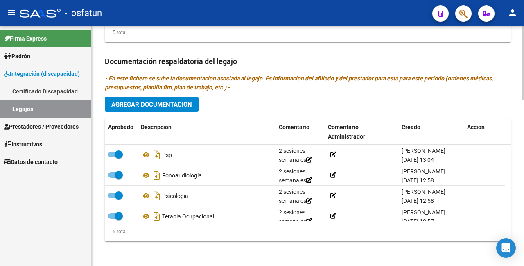
click at [157, 102] on span "Agregar Documentacion" at bounding box center [151, 104] width 81 height 7
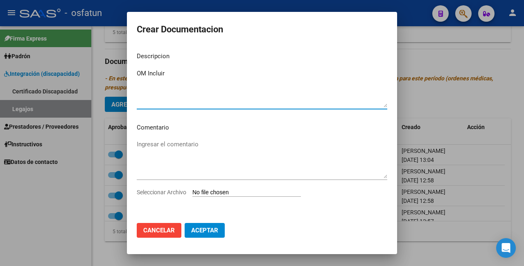
type textarea "OM Incluir"
click at [233, 194] on input "Seleccionar Archivo" at bounding box center [247, 193] width 109 height 8
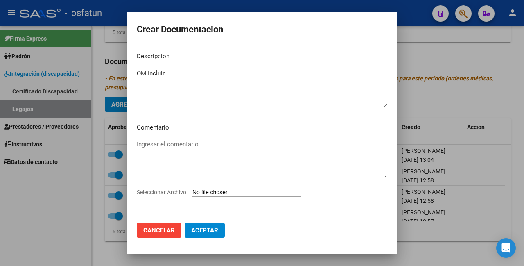
type input "C:\fakepath\OM Incluir.pdf"
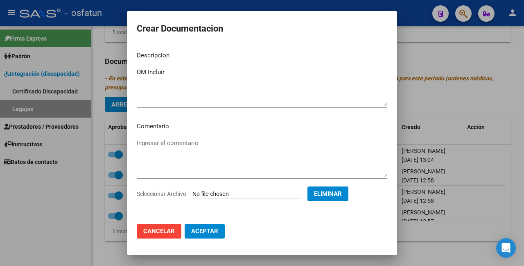
click at [207, 230] on span "Aceptar" at bounding box center [204, 230] width 27 height 7
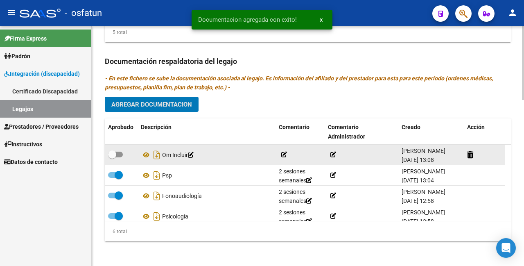
click at [114, 156] on span at bounding box center [112, 154] width 8 height 8
click at [112, 157] on input "checkbox" at bounding box center [112, 157] width 0 height 0
checkbox input "true"
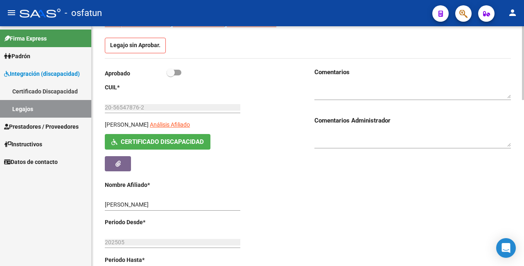
scroll to position [48, 0]
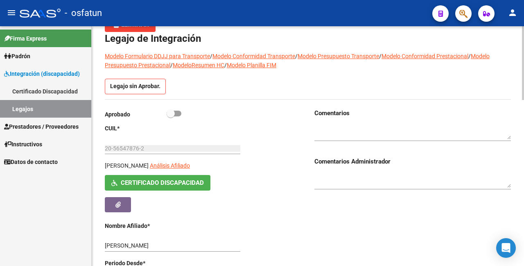
click at [173, 113] on span at bounding box center [171, 113] width 8 height 8
click at [171, 116] on input "checkbox" at bounding box center [170, 116] width 0 height 0
checkbox input "true"
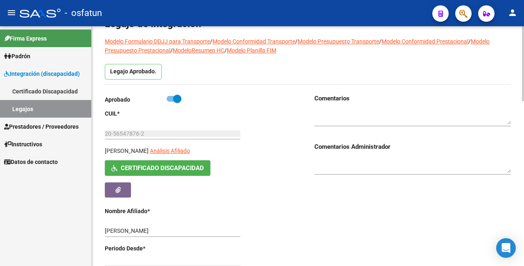
scroll to position [0, 0]
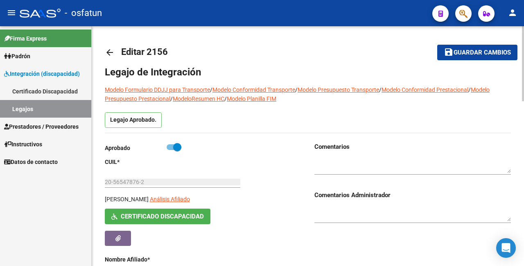
click at [470, 52] on span "Guardar cambios" at bounding box center [482, 52] width 57 height 7
